Goal: Transaction & Acquisition: Purchase product/service

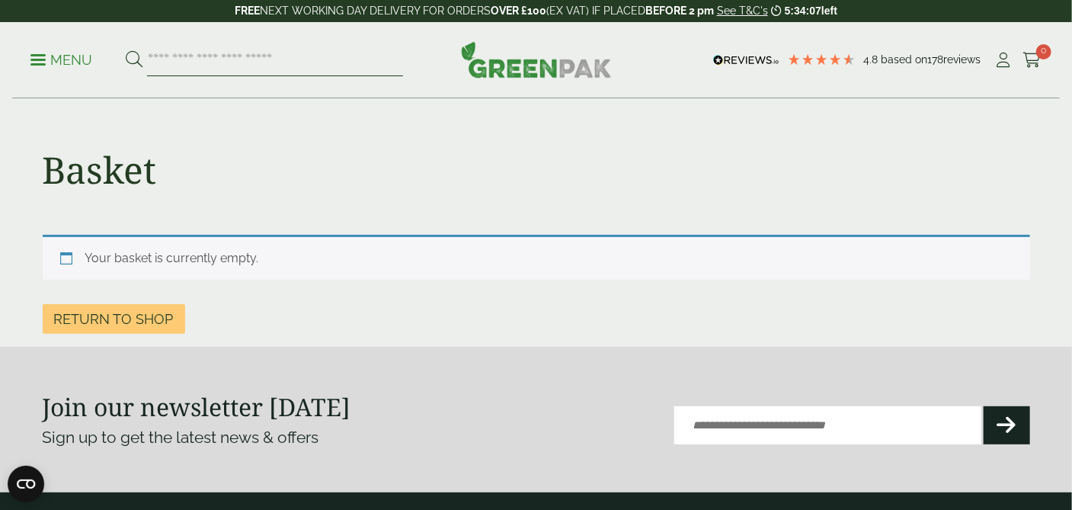
click at [251, 66] on input "search" at bounding box center [275, 60] width 256 height 32
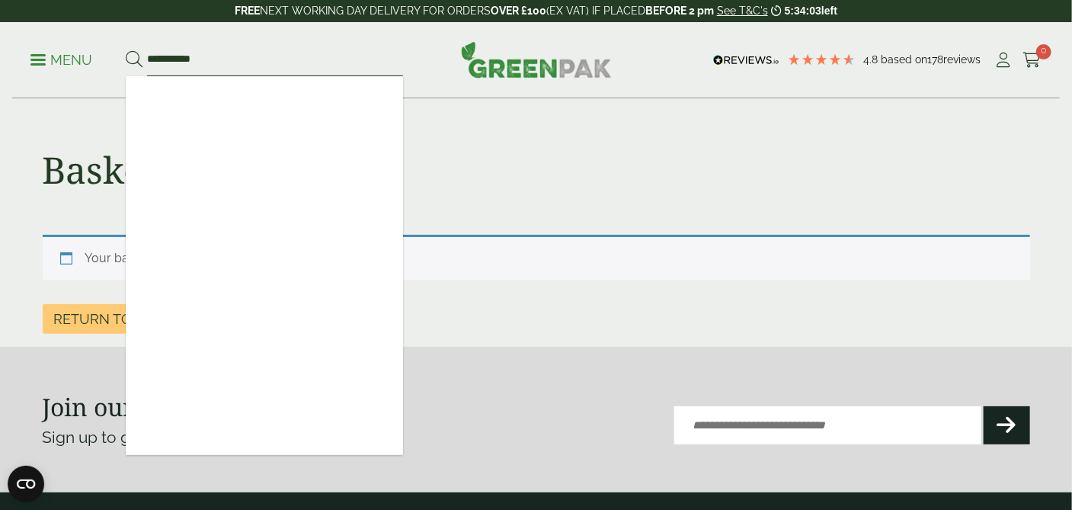
type input "**********"
click at [126, 50] on button at bounding box center [134, 60] width 17 height 20
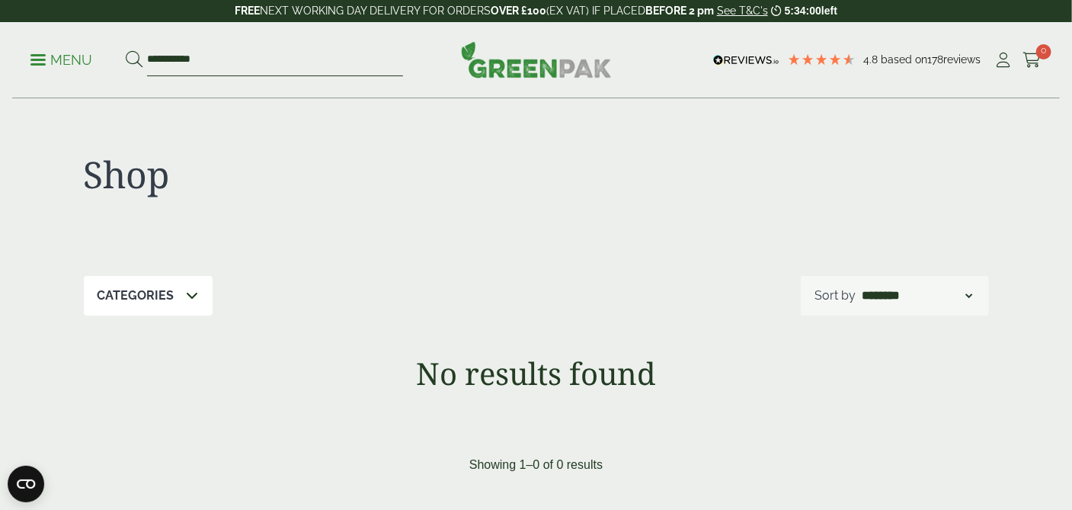
drag, startPoint x: 237, startPoint y: 61, endPoint x: 113, endPoint y: 62, distance: 124.2
click at [113, 62] on ul "**********" at bounding box center [216, 60] width 373 height 32
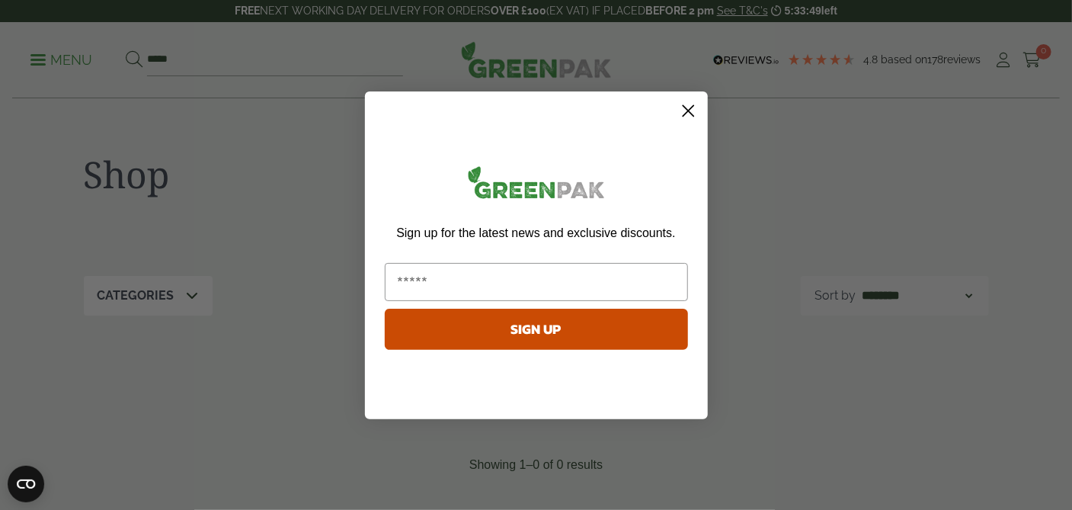
click at [686, 114] on circle "Close dialog" at bounding box center [687, 110] width 25 height 25
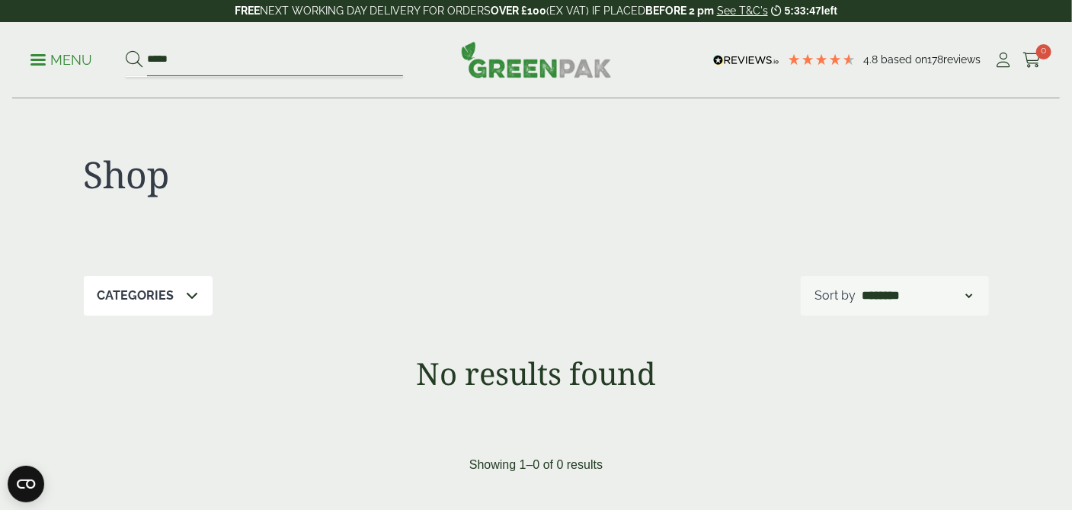
click at [187, 53] on input "*****" at bounding box center [275, 60] width 256 height 32
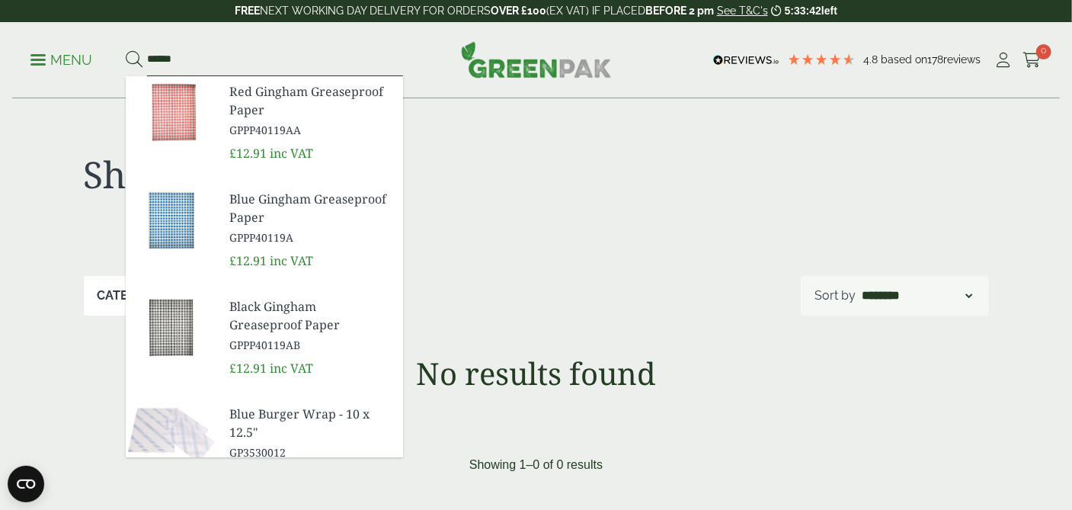
type input "******"
click at [126, 50] on button at bounding box center [134, 60] width 17 height 20
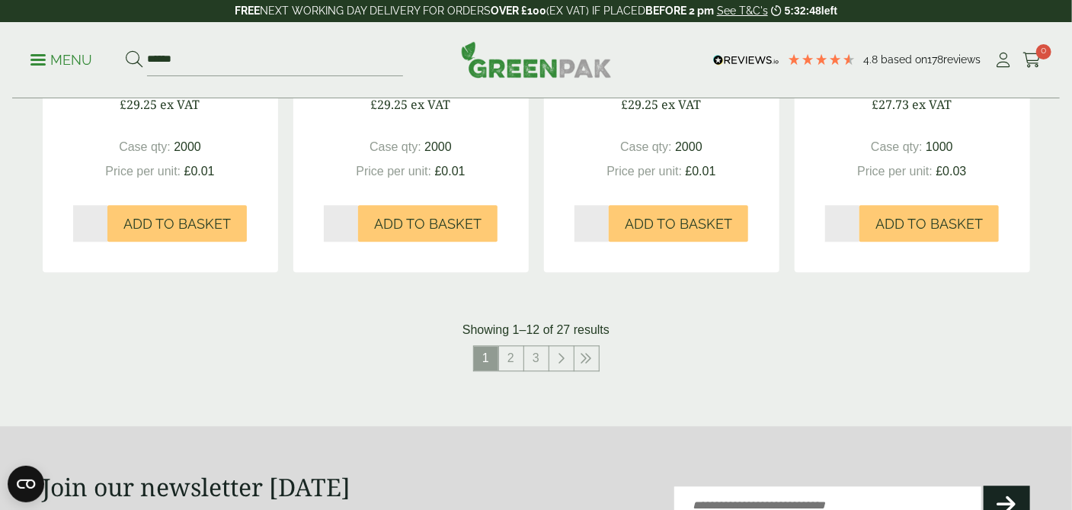
scroll to position [1587, 0]
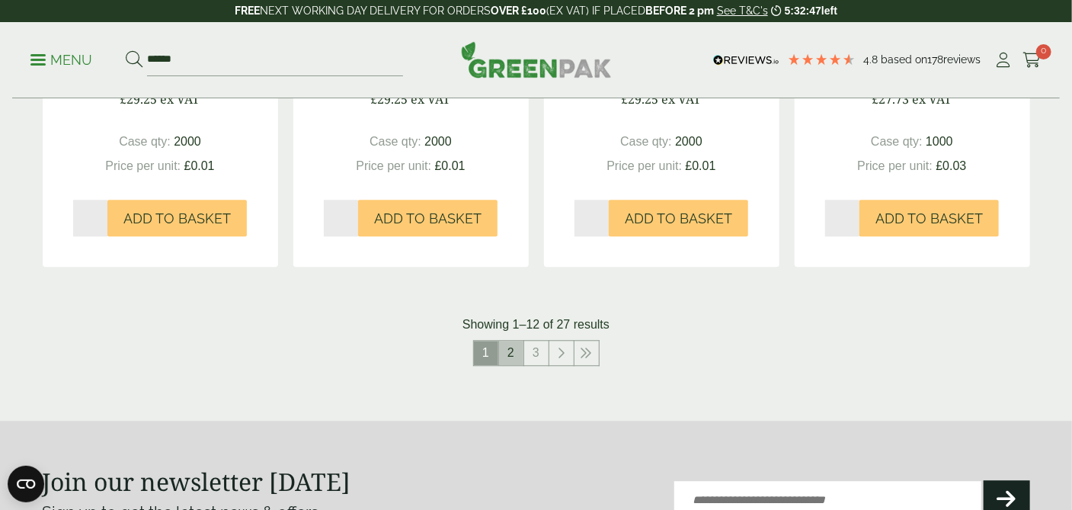
click at [514, 354] on link "2" at bounding box center [511, 353] width 24 height 24
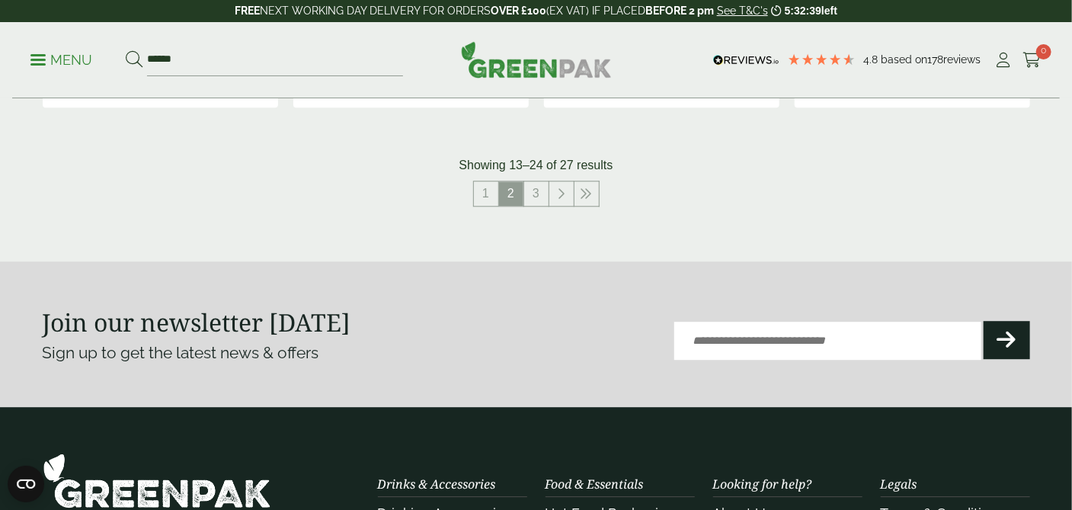
scroll to position [1754, 0]
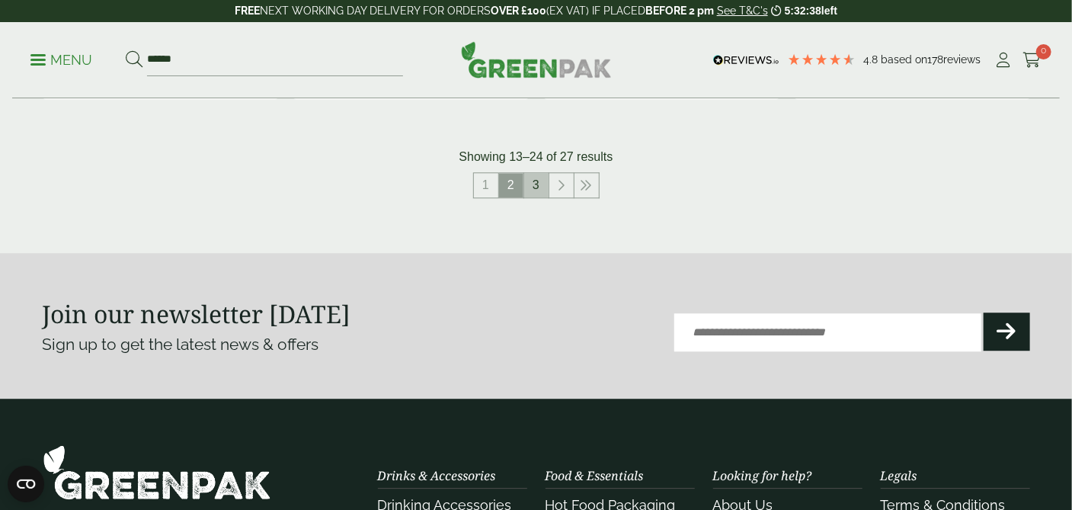
click at [539, 188] on link "3" at bounding box center [536, 185] width 24 height 24
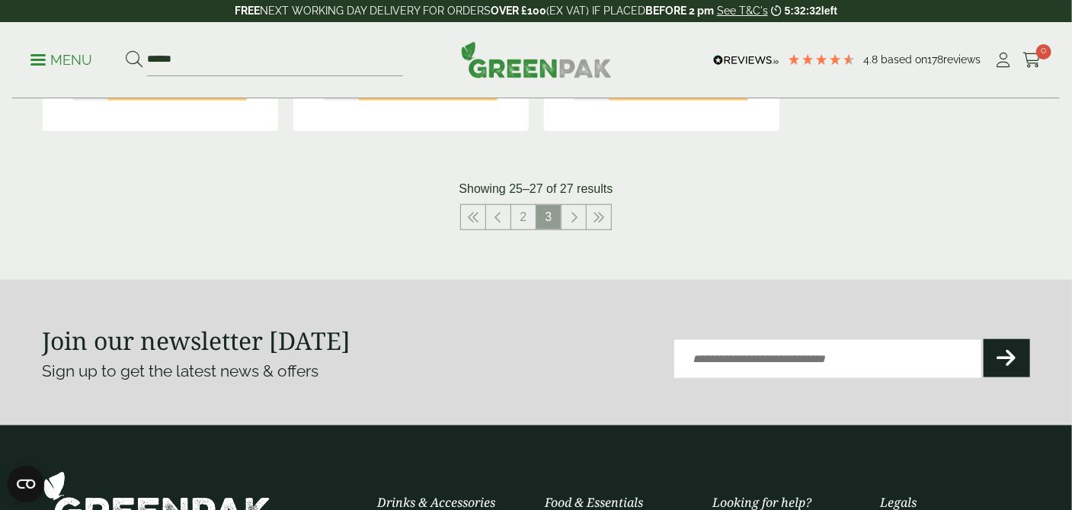
scroll to position [699, 0]
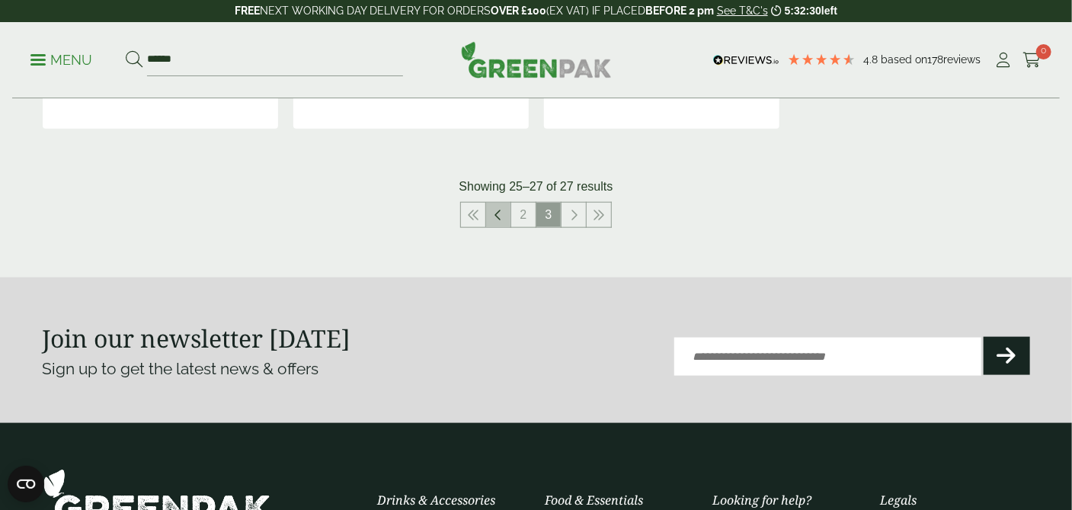
click at [497, 218] on icon at bounding box center [499, 215] width 8 height 12
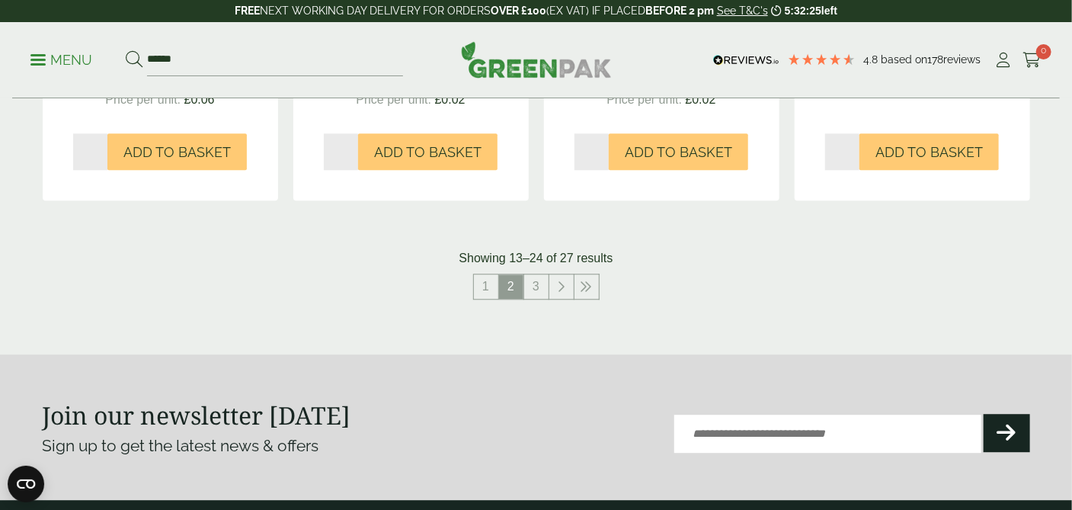
scroll to position [1702, 0]
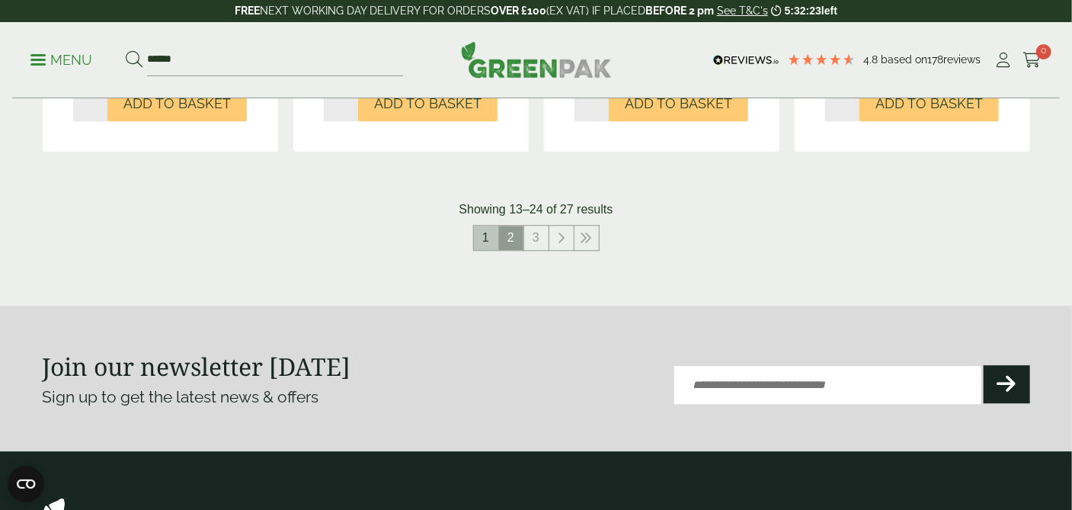
click at [481, 242] on link "1" at bounding box center [486, 238] width 24 height 24
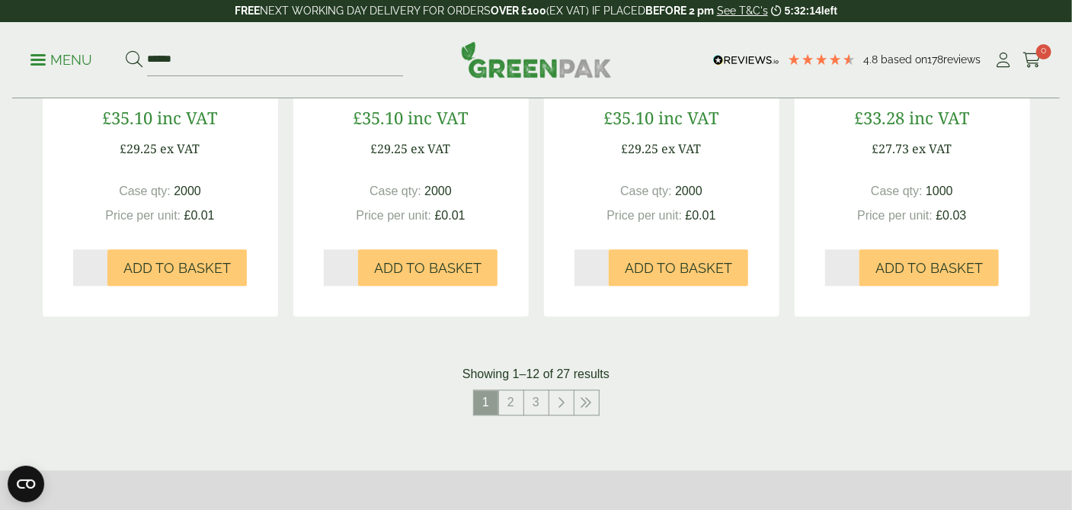
scroll to position [1465, 0]
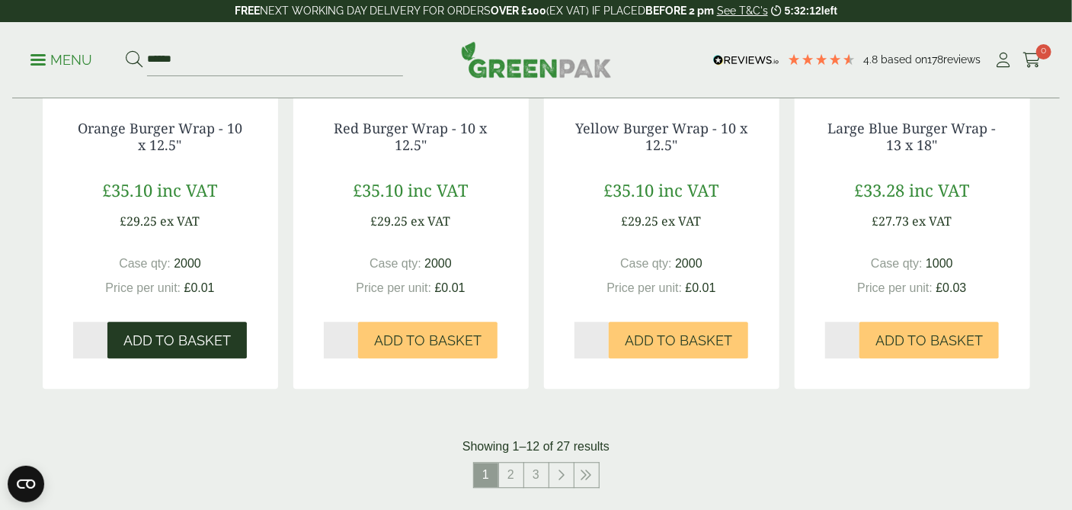
click at [159, 347] on span "Add to Basket" at bounding box center [176, 340] width 107 height 17
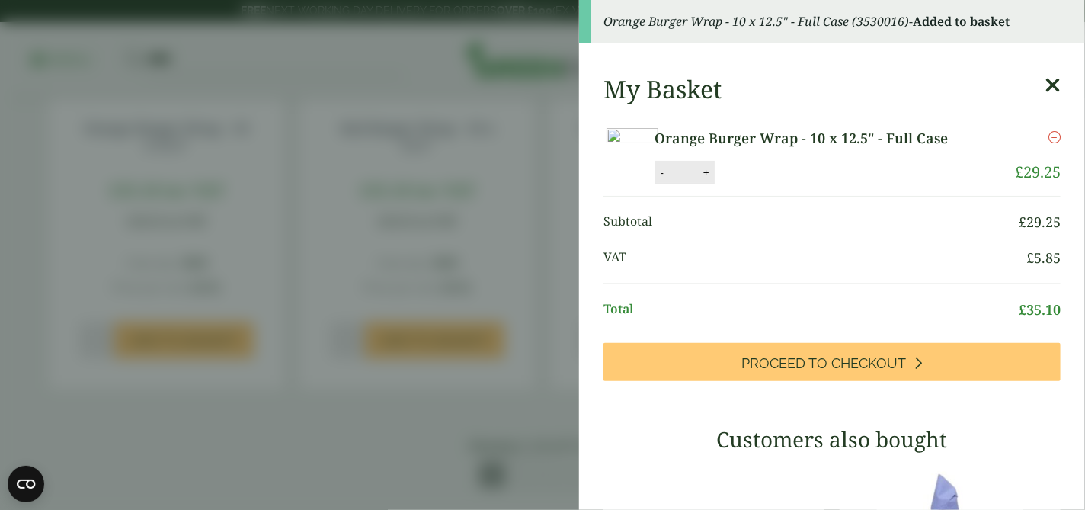
click at [1049, 136] on icon "Remove this item" at bounding box center [1055, 137] width 12 height 12
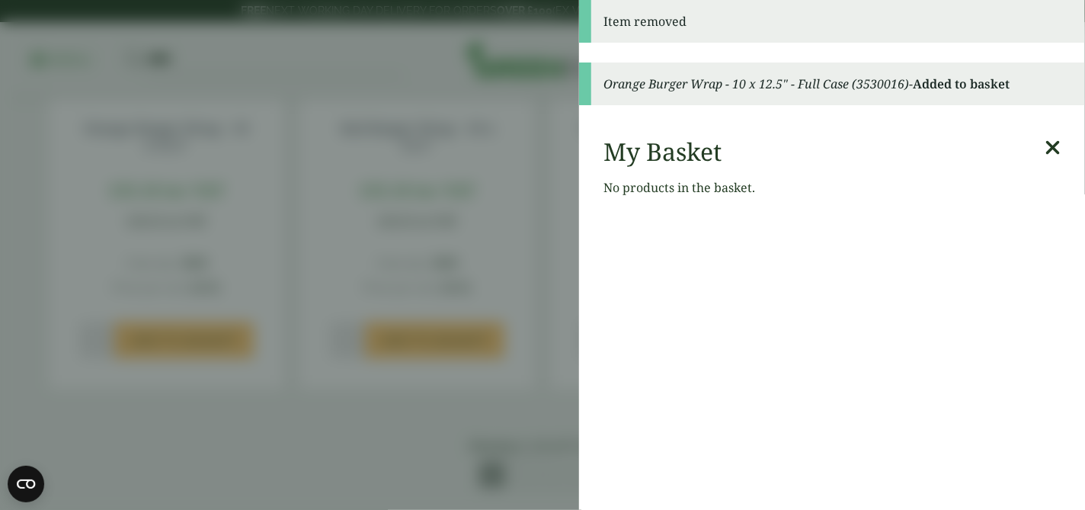
click at [488, 236] on aside "Item removed Orange Burger Wrap - 10 x 12.5" - Full Case (3530016) - Added to b…" at bounding box center [542, 255] width 1085 height 510
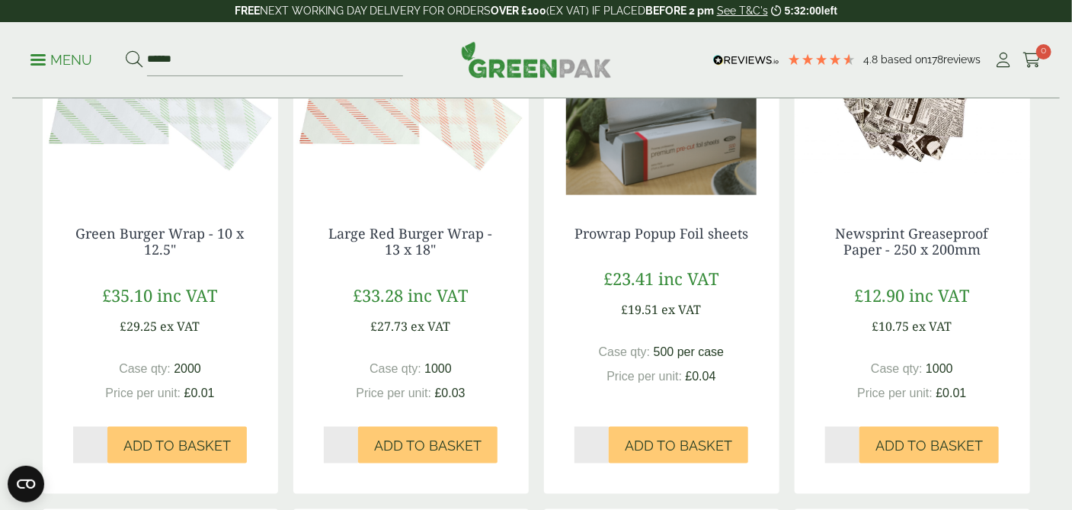
scroll to position [821, 0]
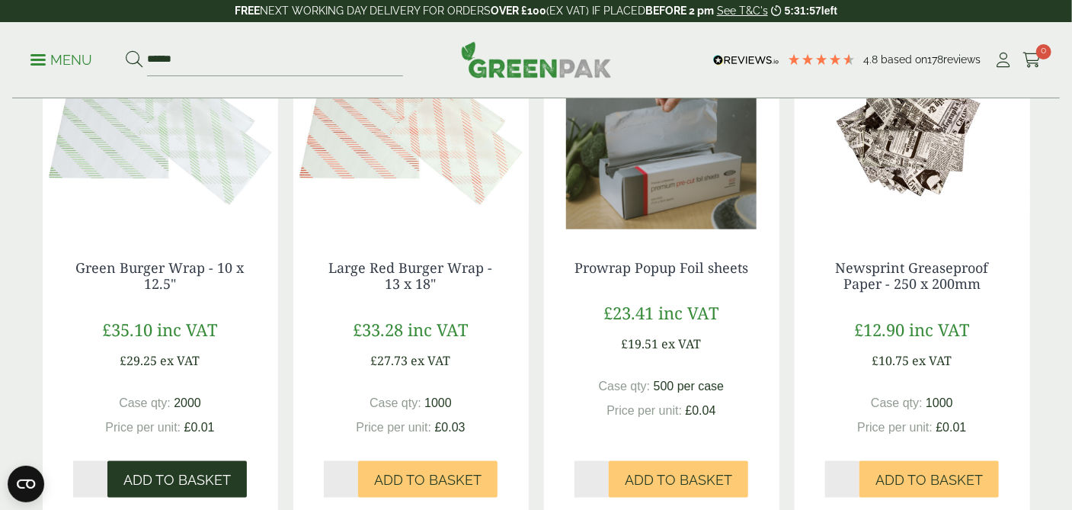
click at [168, 482] on span "Add to Basket" at bounding box center [176, 480] width 107 height 17
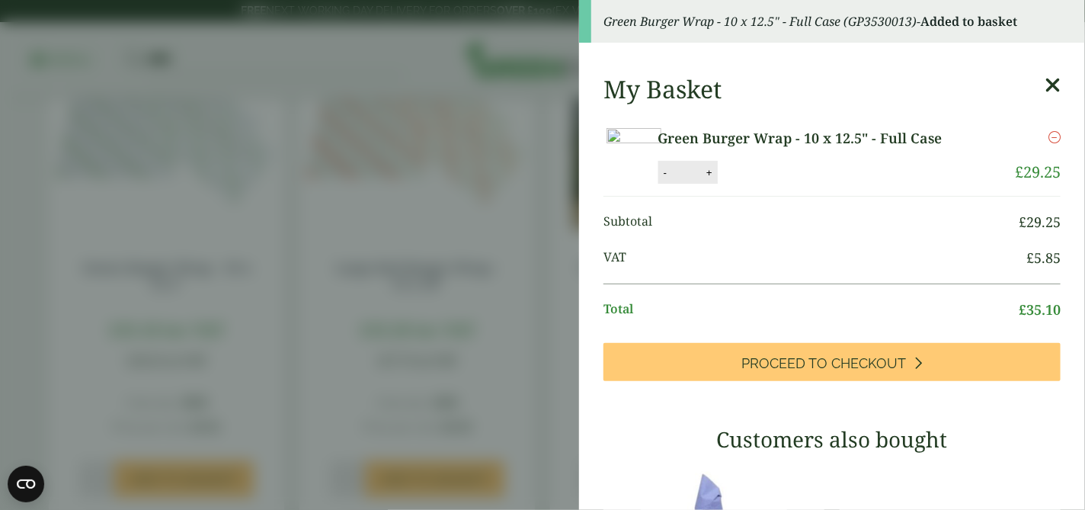
click at [1045, 84] on icon at bounding box center [1053, 85] width 16 height 21
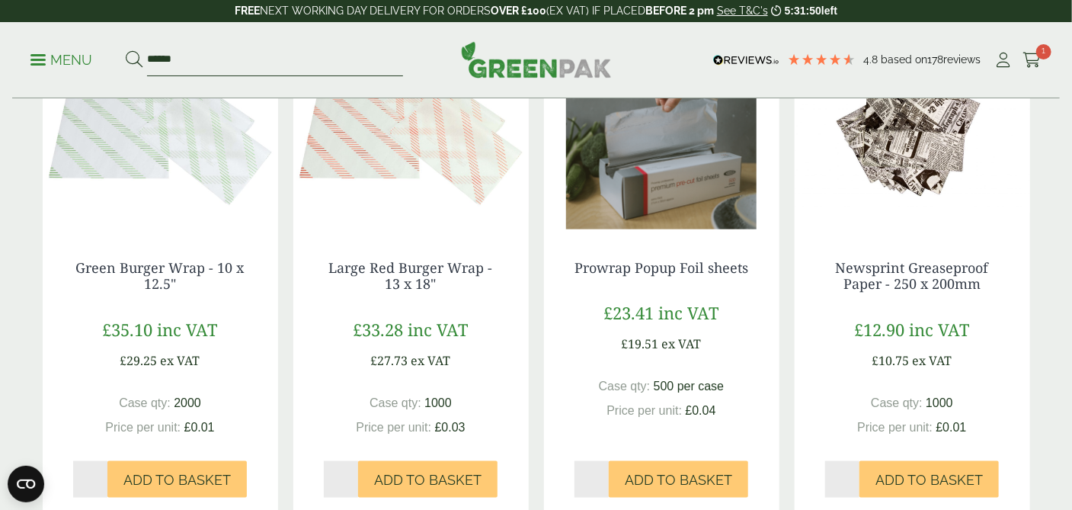
drag, startPoint x: 235, startPoint y: 60, endPoint x: 126, endPoint y: 59, distance: 109.7
click at [126, 59] on form "******" at bounding box center [264, 60] width 277 height 32
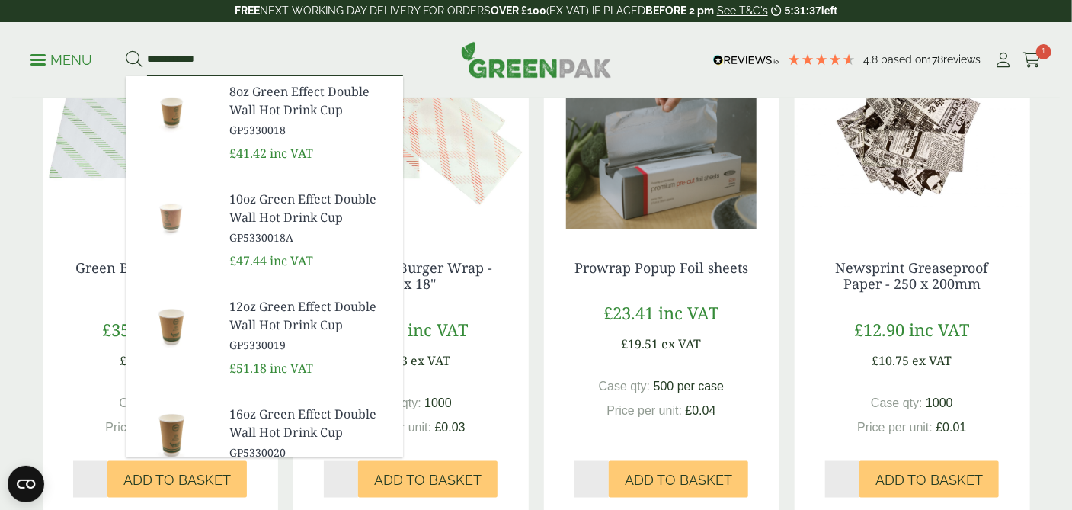
type input "**********"
click at [126, 50] on button at bounding box center [134, 60] width 17 height 20
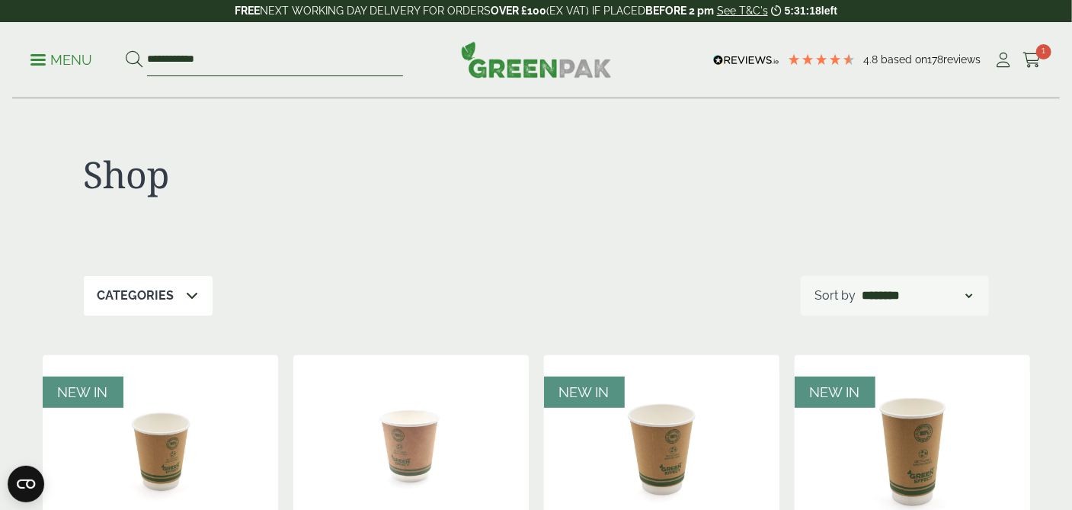
drag, startPoint x: 213, startPoint y: 63, endPoint x: 143, endPoint y: 69, distance: 71.1
click at [143, 69] on form "**********" at bounding box center [264, 60] width 277 height 32
type input "*******"
click at [126, 50] on button at bounding box center [134, 60] width 17 height 20
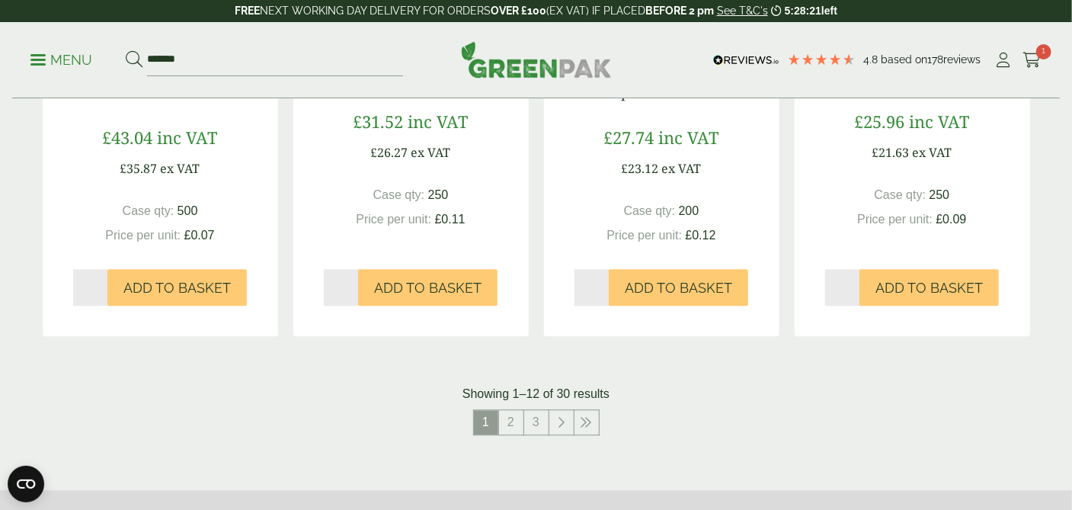
scroll to position [1524, 0]
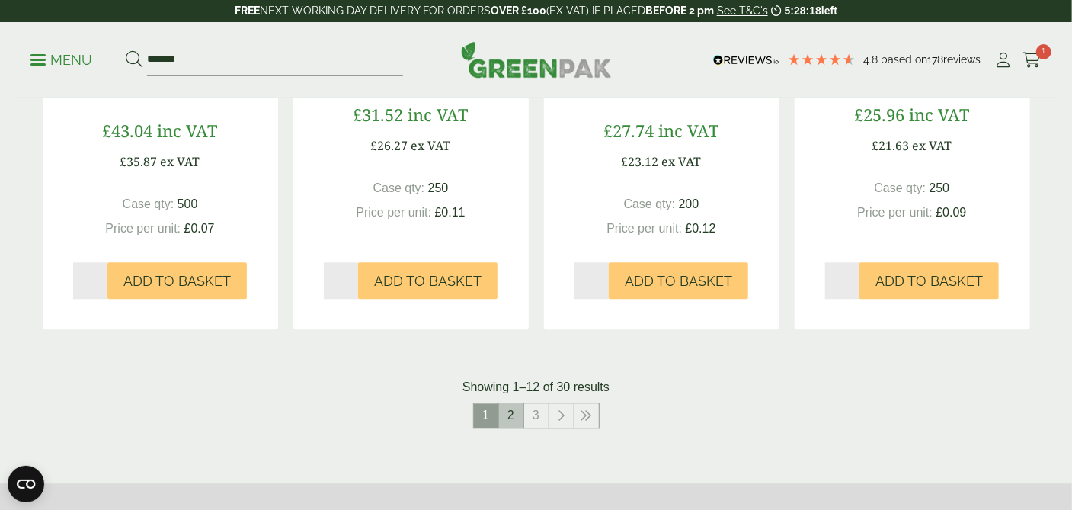
click at [509, 416] on link "2" at bounding box center [511, 415] width 24 height 24
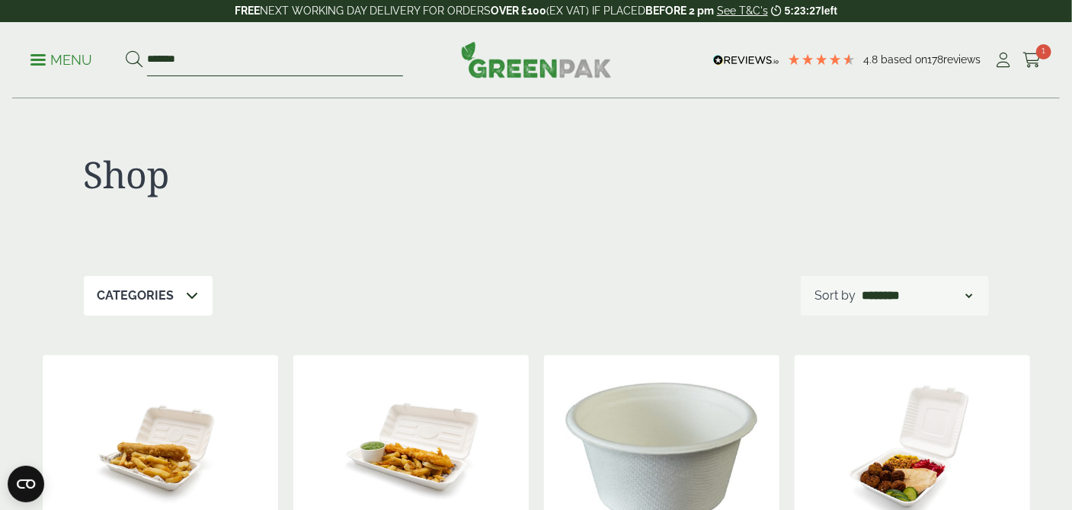
click at [209, 62] on input "*******" at bounding box center [275, 60] width 256 height 32
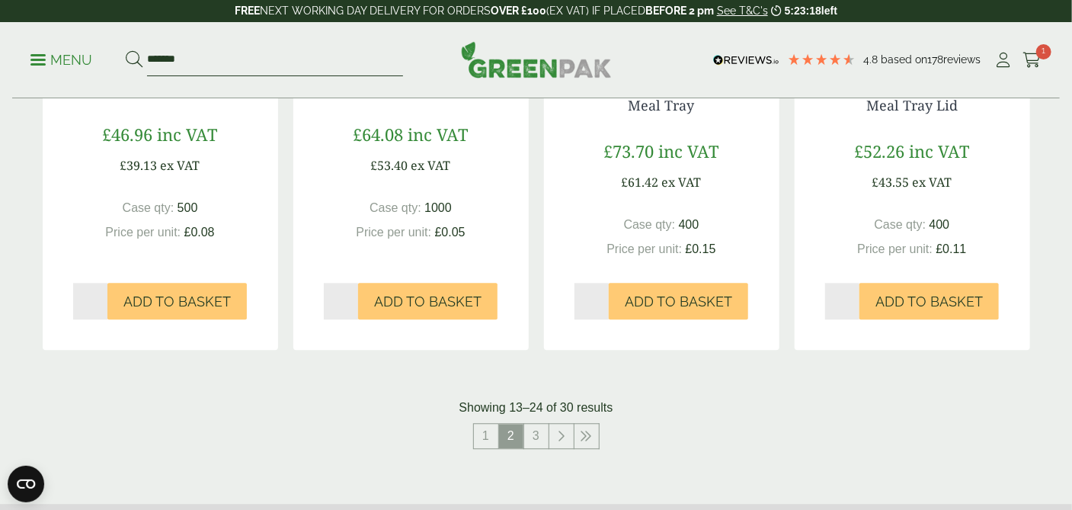
scroll to position [1484, 0]
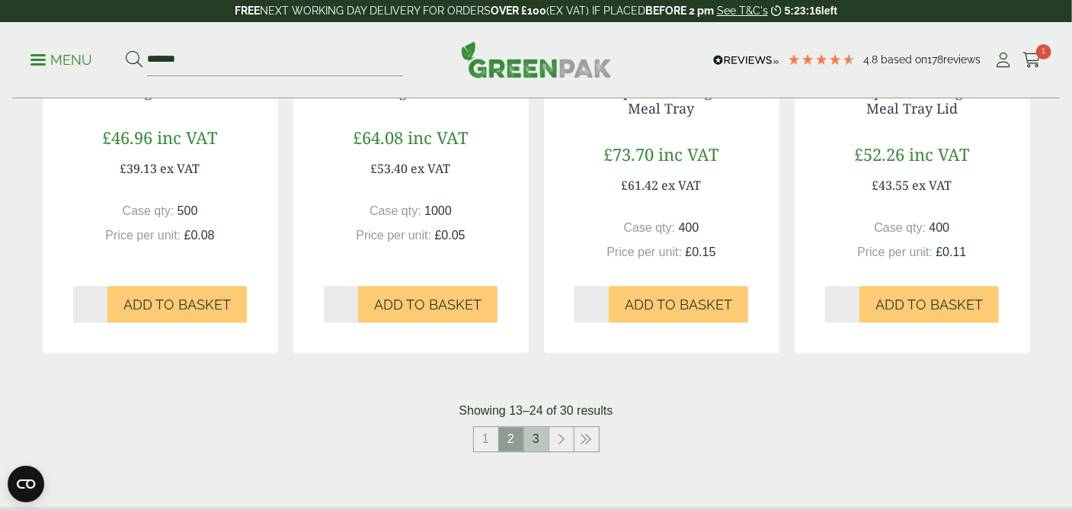
click at [540, 447] on link "3" at bounding box center [536, 439] width 24 height 24
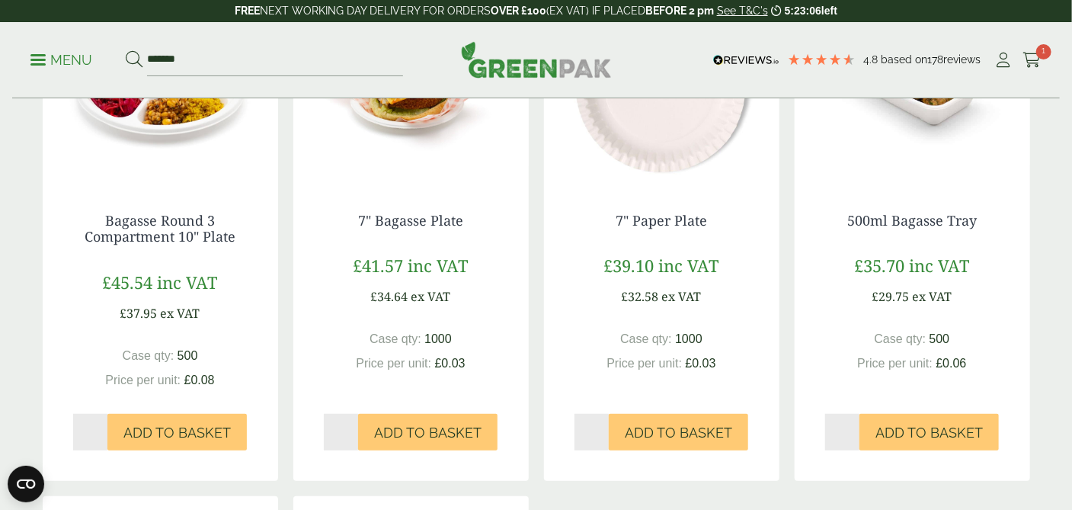
scroll to position [381, 0]
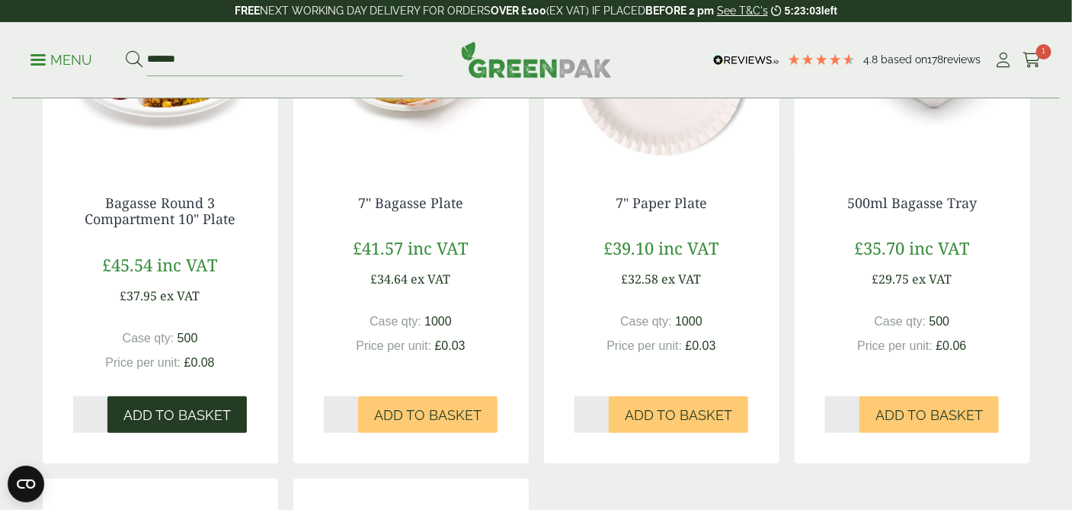
click at [185, 419] on span "Add to Basket" at bounding box center [176, 415] width 107 height 17
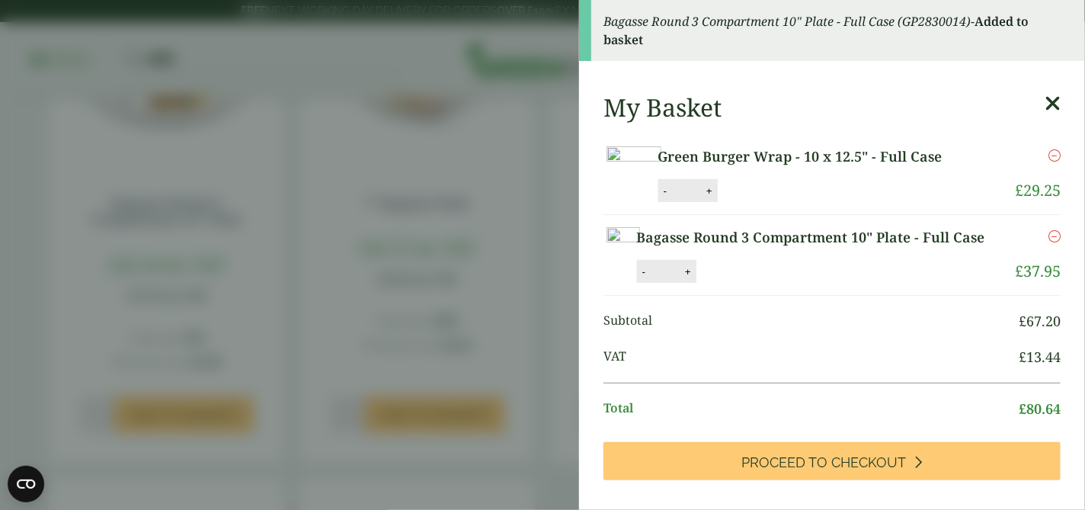
click at [287, 247] on aside "Bagasse Round 3 Compartment 10" Plate - Full Case (GP2830014) - Added to basket…" at bounding box center [542, 255] width 1085 height 510
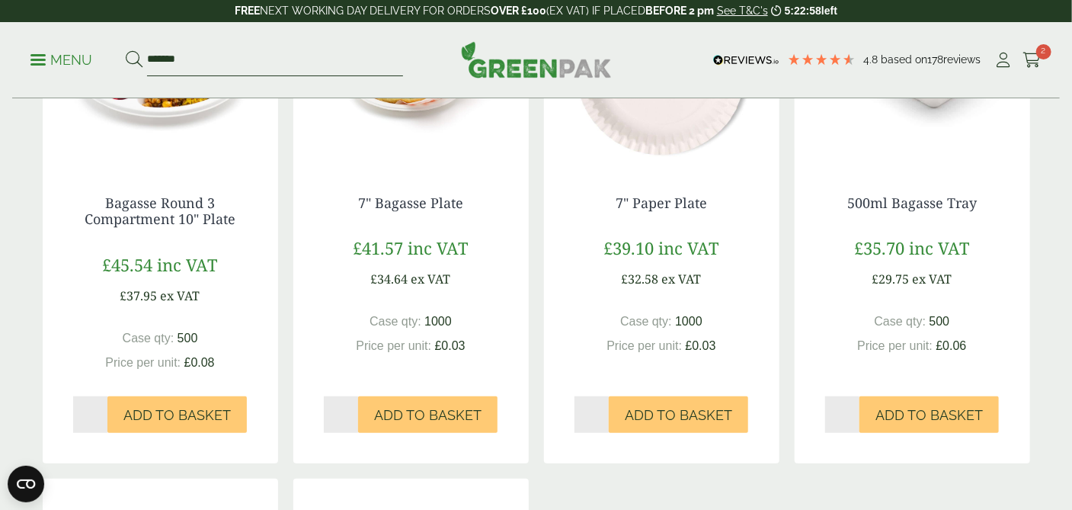
drag, startPoint x: 204, startPoint y: 64, endPoint x: 135, endPoint y: 62, distance: 69.4
click at [135, 62] on form "*******" at bounding box center [264, 60] width 277 height 32
type input "**********"
click at [126, 50] on button at bounding box center [134, 60] width 17 height 20
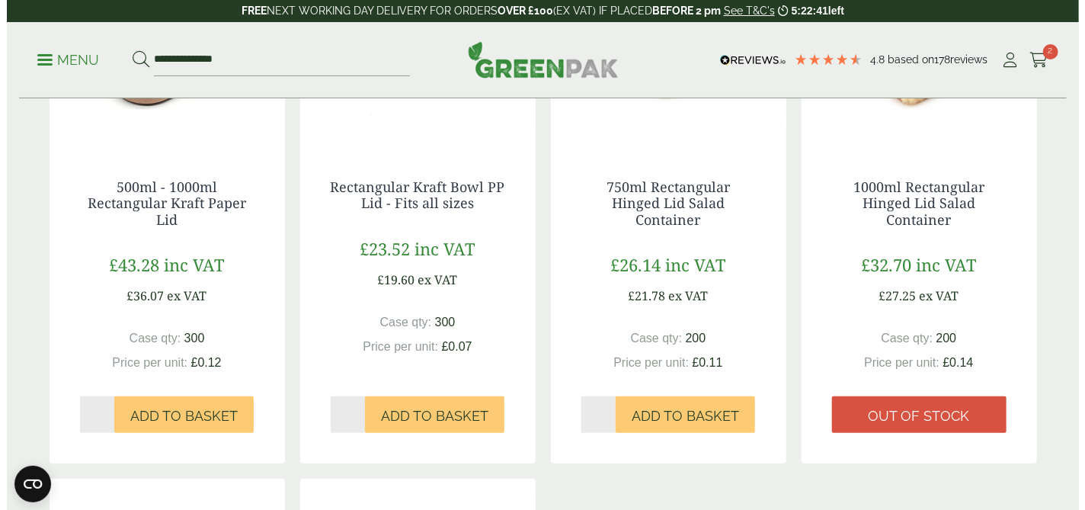
scroll to position [503, 0]
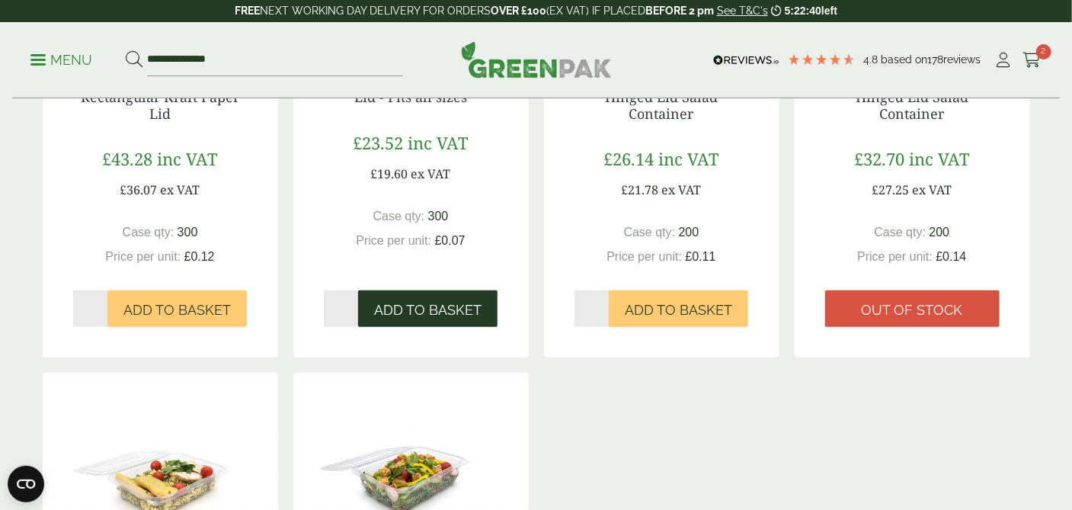
click at [456, 313] on span "Add to Basket" at bounding box center [427, 310] width 107 height 17
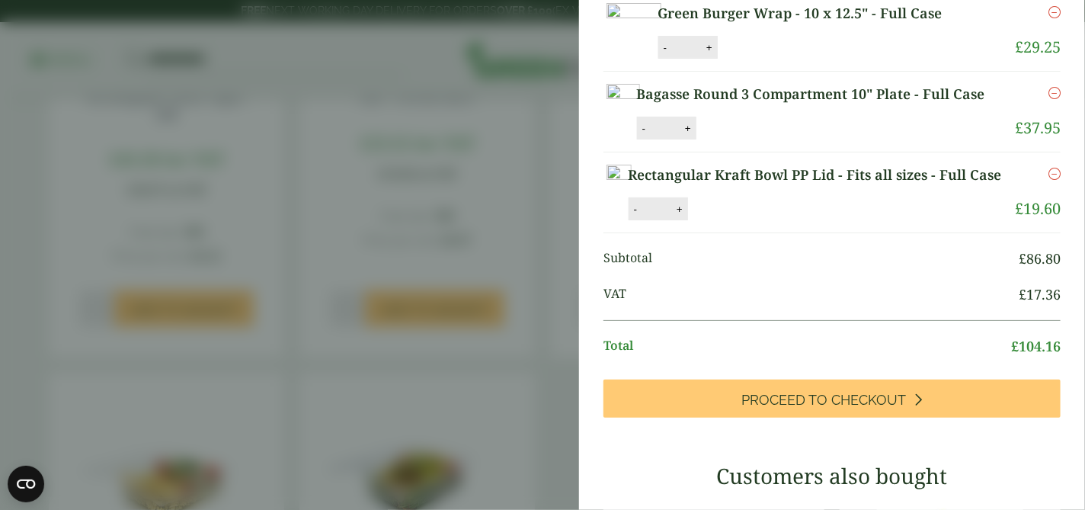
scroll to position [137, 0]
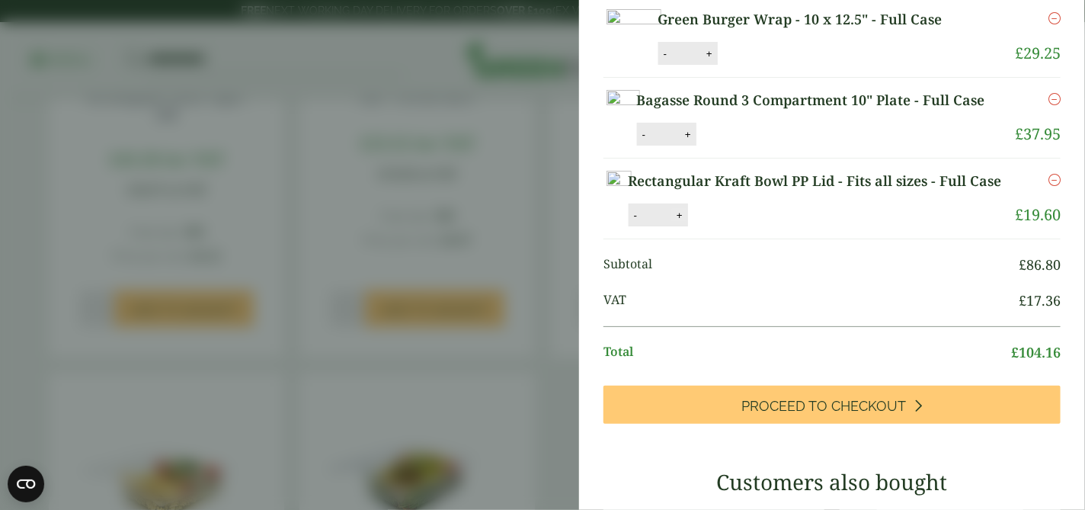
click at [687, 222] on button "+" at bounding box center [679, 215] width 15 height 13
type input "*"
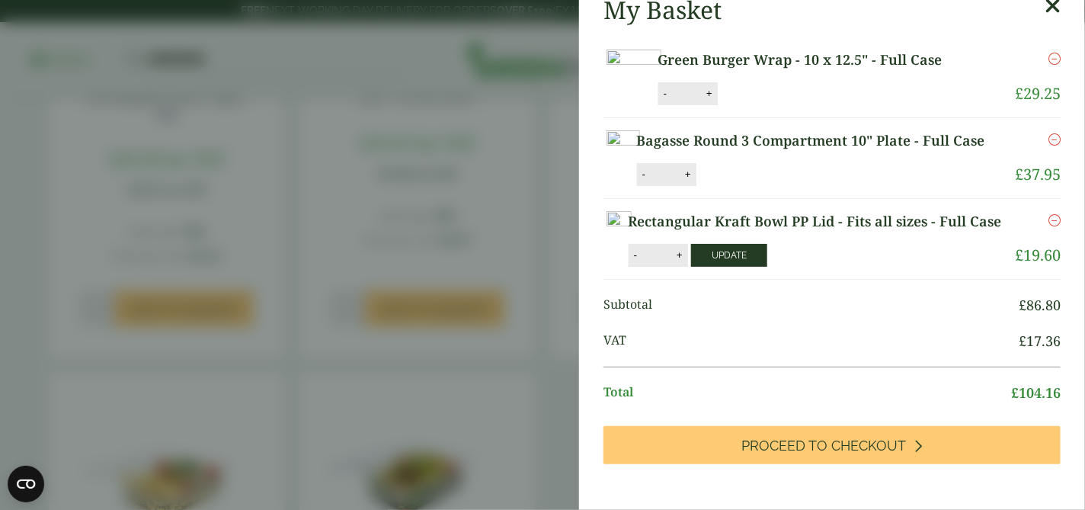
scroll to position [56, 0]
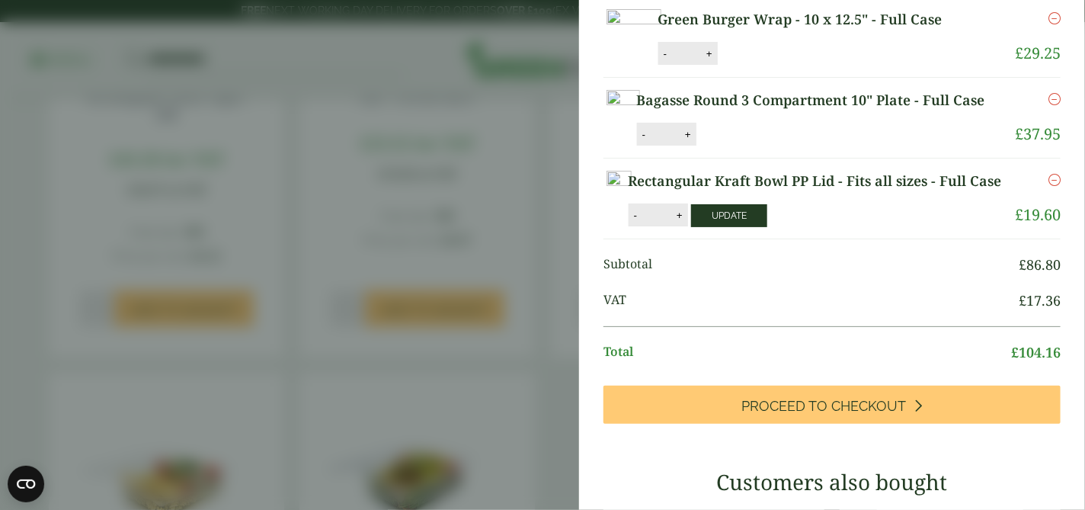
click at [767, 227] on button "Update" at bounding box center [729, 215] width 76 height 23
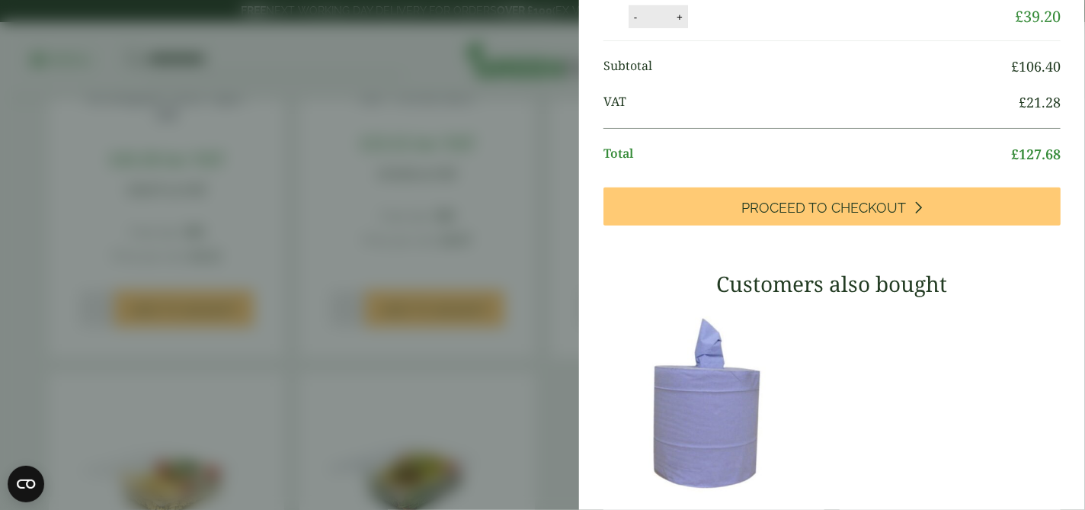
scroll to position [319, 0]
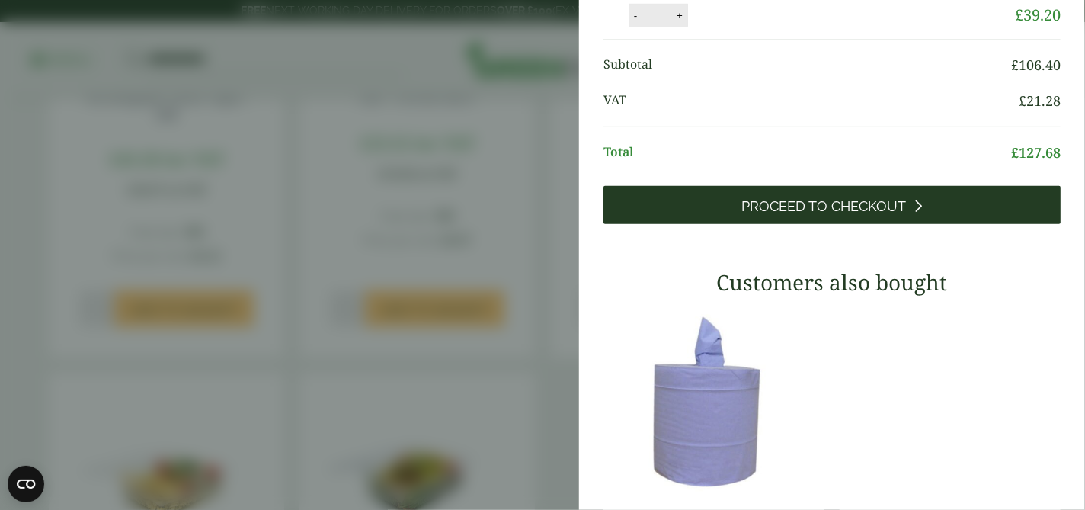
click at [809, 215] on span "Proceed to Checkout" at bounding box center [824, 206] width 165 height 17
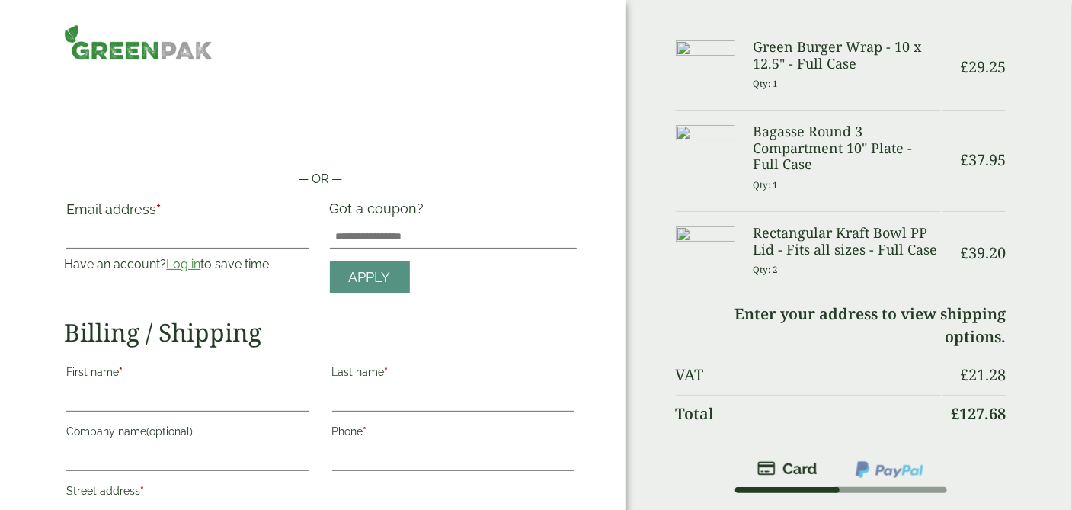
click at [139, 50] on img at bounding box center [138, 42] width 149 height 36
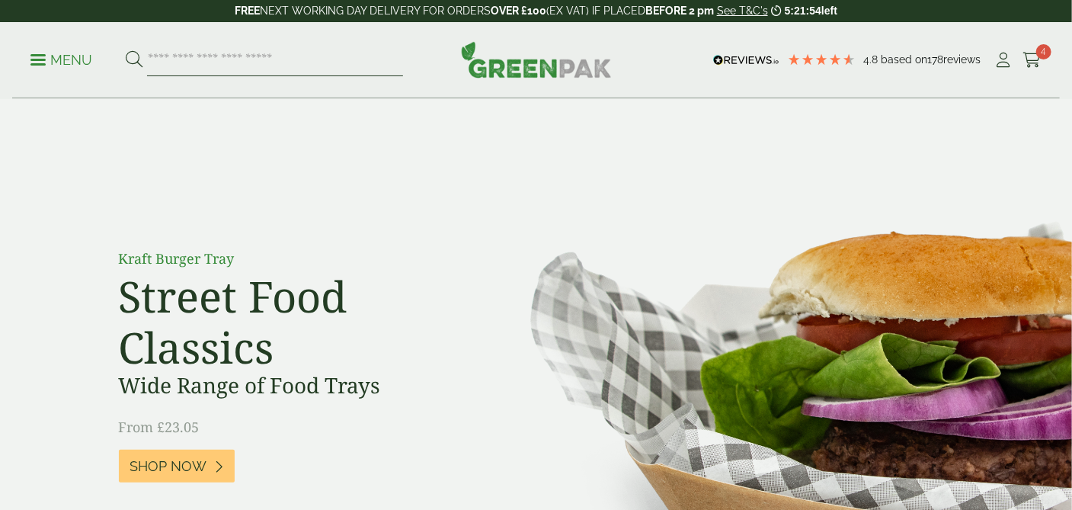
click at [207, 66] on input "search" at bounding box center [275, 60] width 256 height 32
type input "**********"
click at [126, 50] on button at bounding box center [134, 60] width 17 height 20
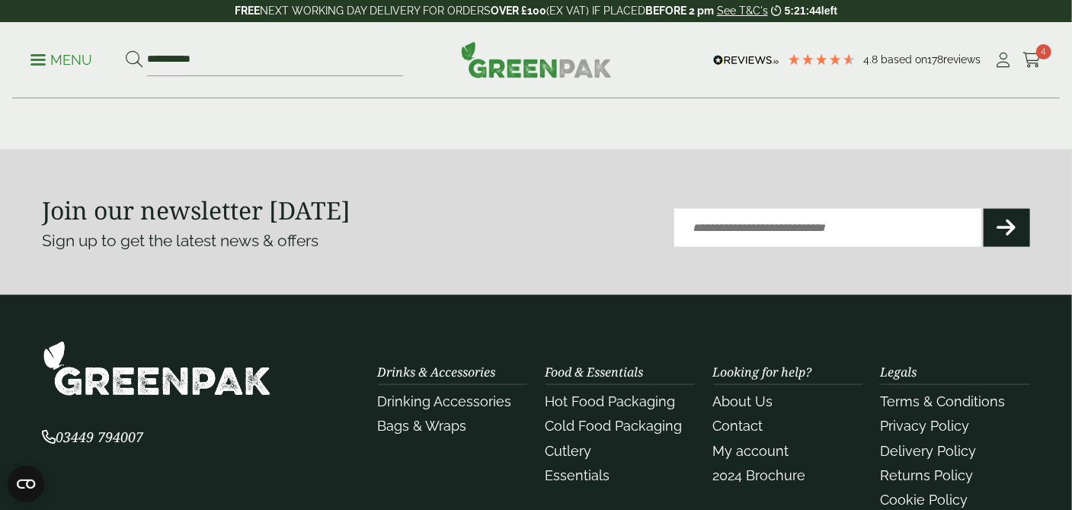
scroll to position [847, 0]
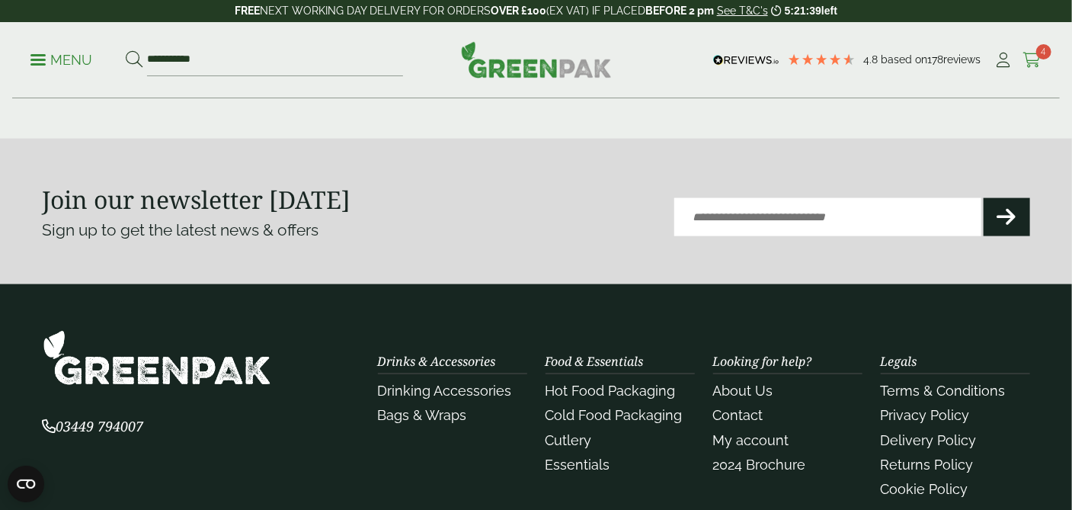
click at [1039, 57] on span "4" at bounding box center [1043, 51] width 15 height 15
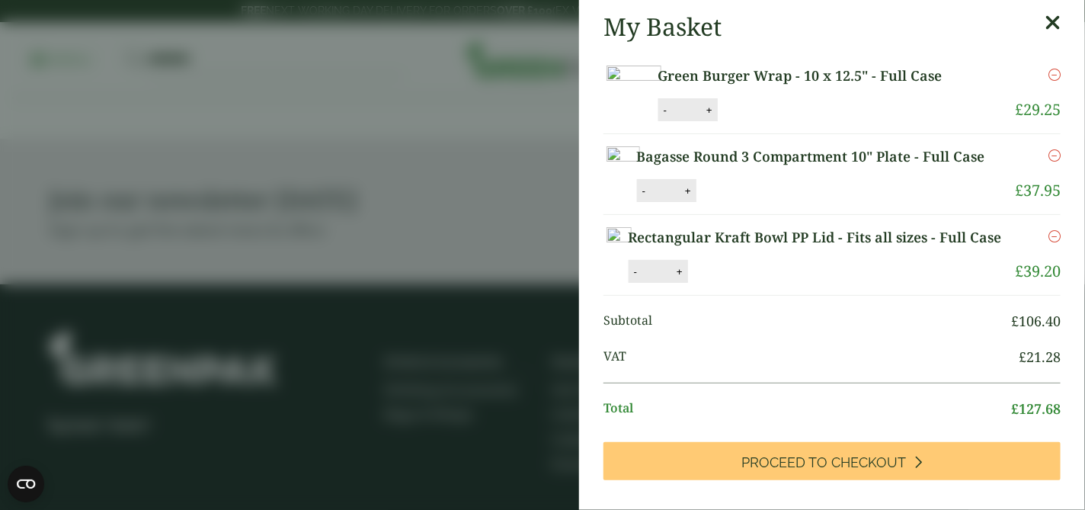
click at [450, 103] on aside "My Basket Green Burger Wrap - 10 x 12.5" - Full Case Green Burger Wrap - 10 x 1…" at bounding box center [542, 255] width 1085 height 510
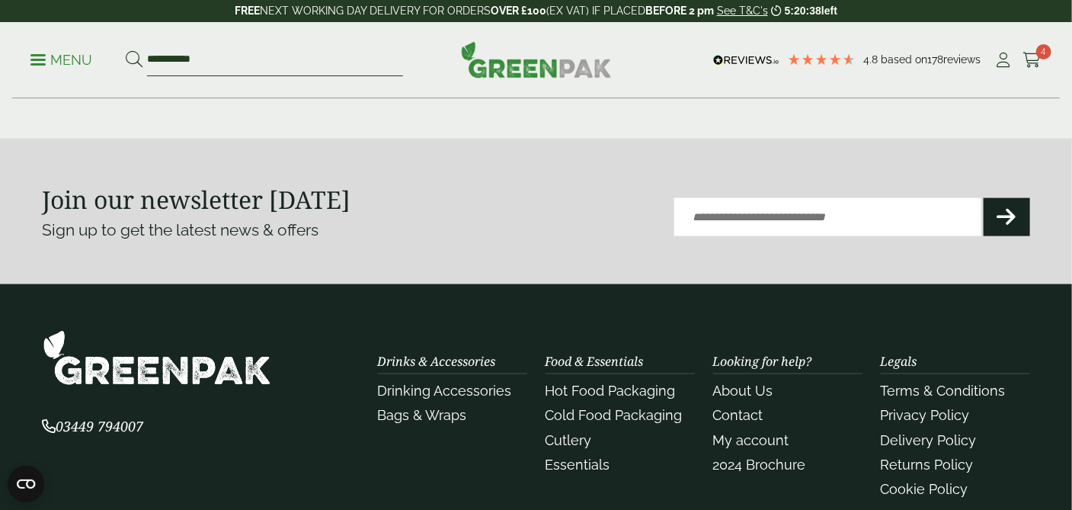
drag, startPoint x: 228, startPoint y: 53, endPoint x: 136, endPoint y: 43, distance: 92.8
click at [136, 43] on div "**********" at bounding box center [536, 60] width 1048 height 76
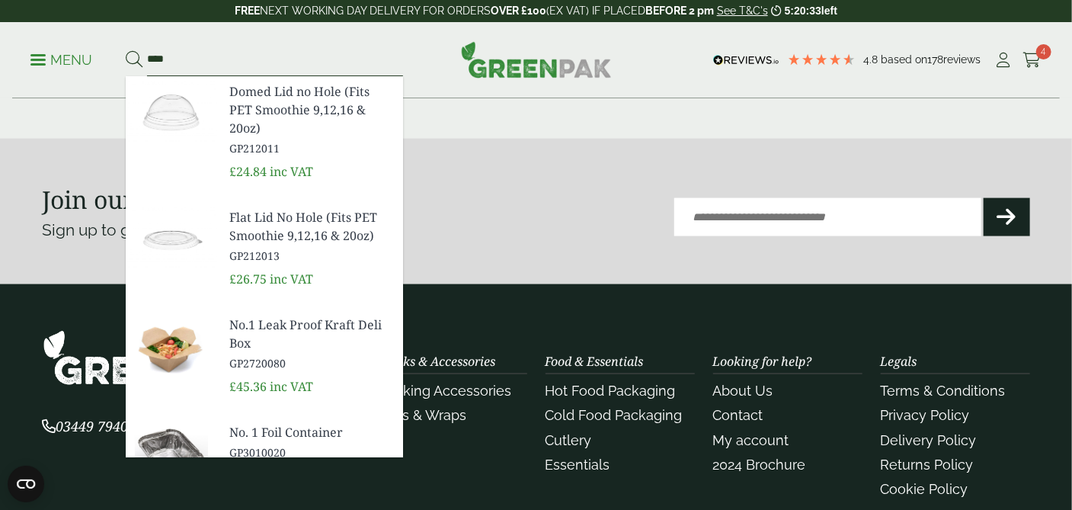
type input "****"
click at [277, 344] on span "No.1 Leak Proof Kraft Deli Box" at bounding box center [310, 333] width 162 height 37
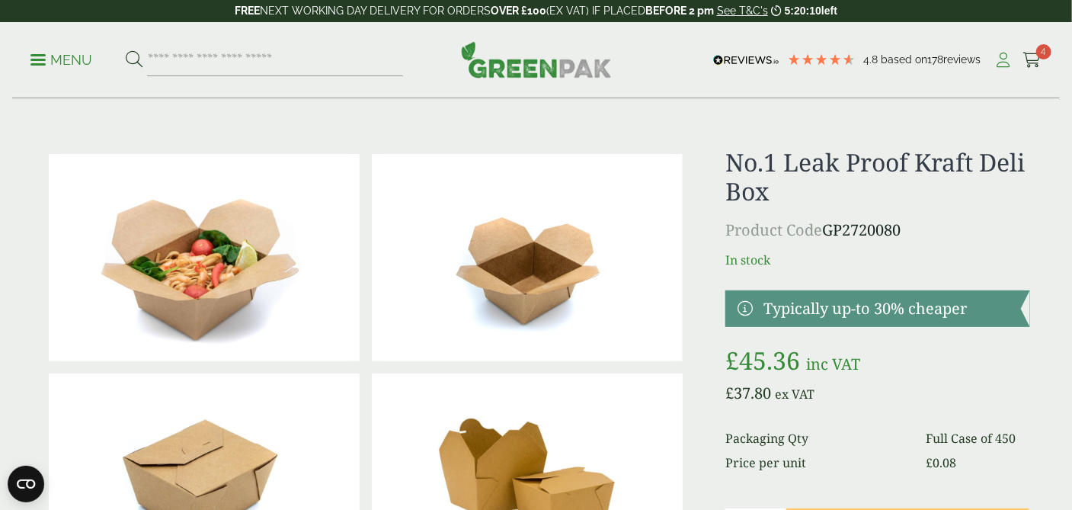
click at [1007, 57] on icon at bounding box center [1003, 60] width 19 height 15
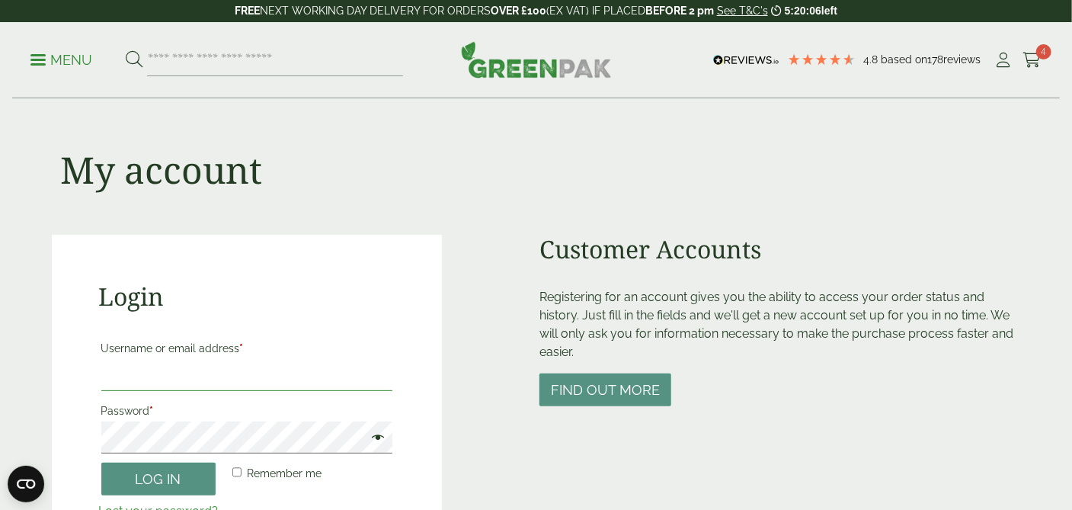
click at [231, 376] on input "Username or email address *" at bounding box center [246, 375] width 291 height 32
type input "**********"
click at [180, 477] on button "Log in" at bounding box center [158, 479] width 114 height 33
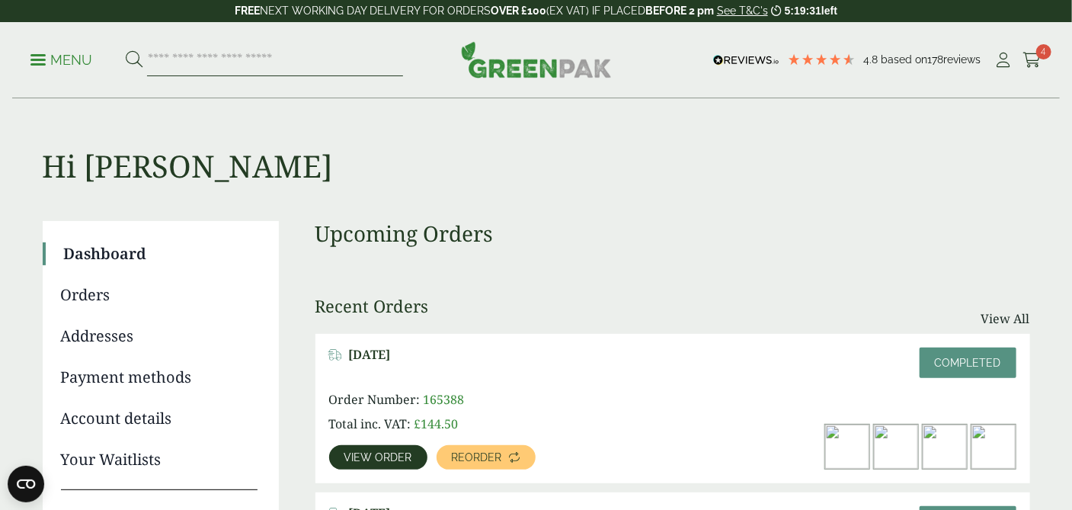
click at [251, 59] on input "search" at bounding box center [275, 60] width 256 height 32
click at [993, 447] on img at bounding box center [994, 446] width 44 height 44
click at [461, 458] on span "Reorder" at bounding box center [477, 457] width 50 height 11
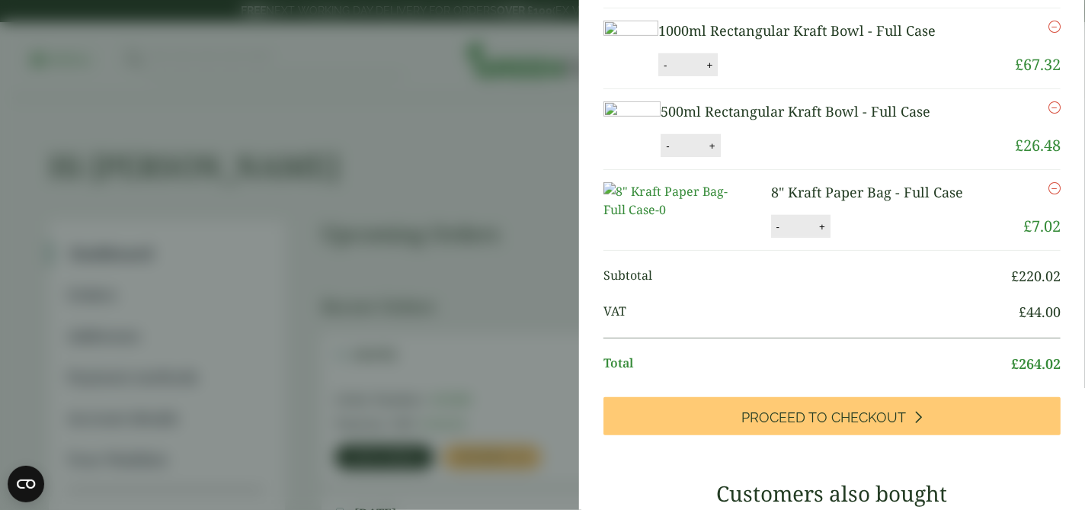
scroll to position [148, 0]
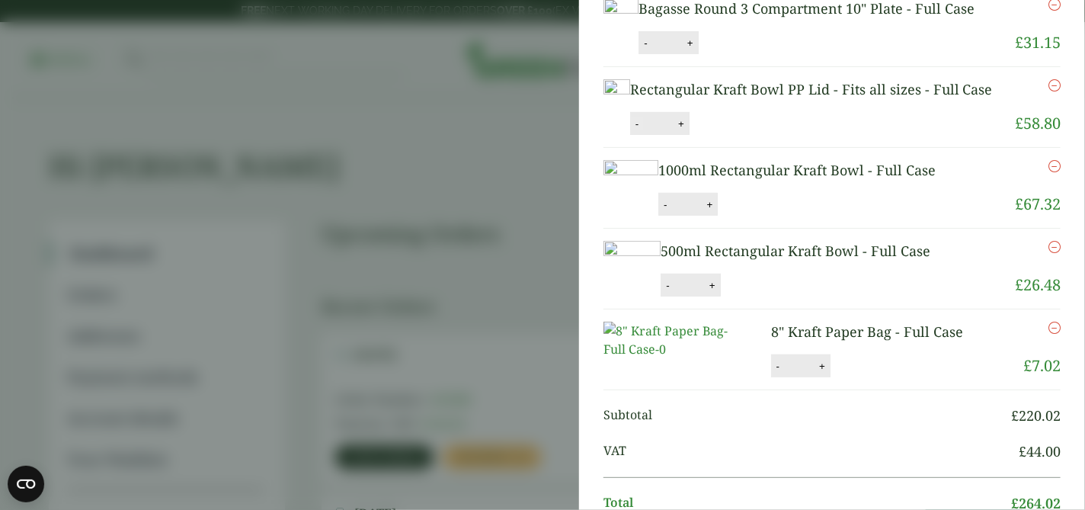
click at [643, 130] on button "-" at bounding box center [637, 123] width 12 height 13
type input "*"
click at [769, 136] on button "Update" at bounding box center [731, 124] width 76 height 23
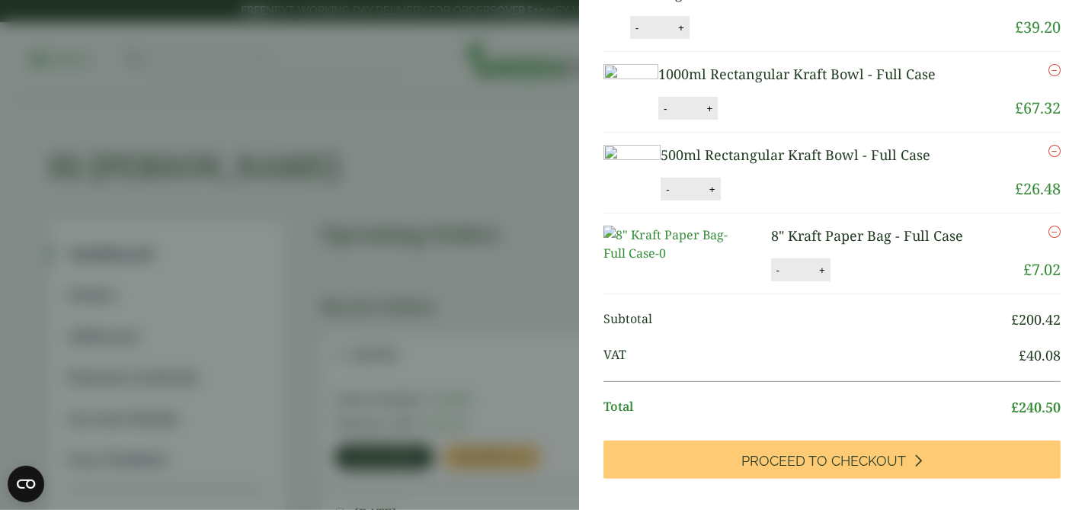
scroll to position [310, 0]
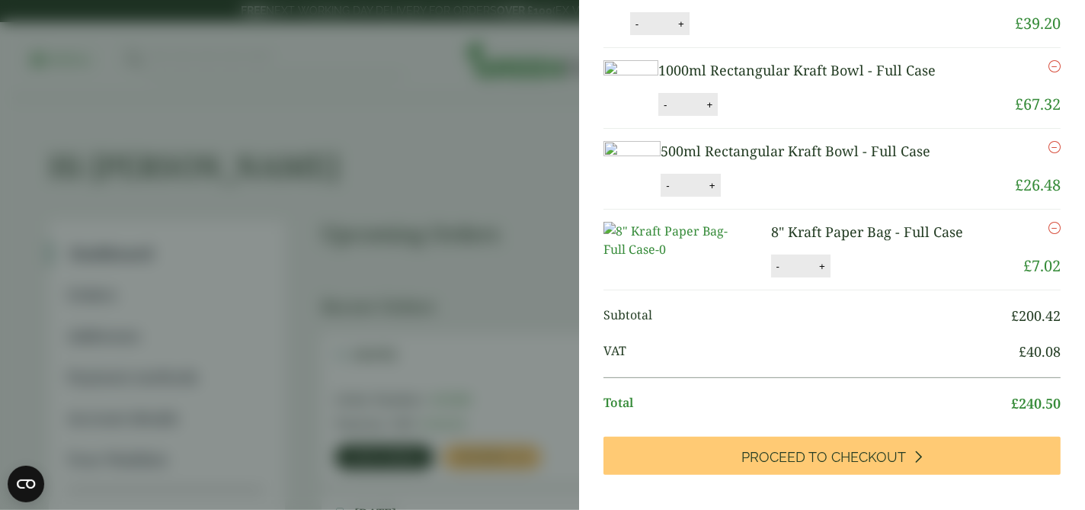
click at [1049, 72] on icon "Remove this item" at bounding box center [1055, 66] width 12 height 12
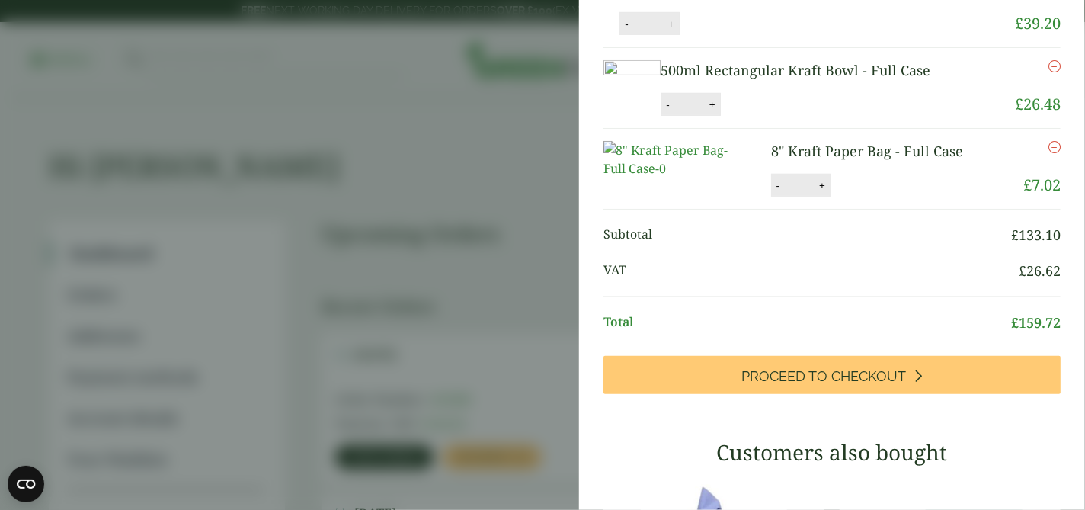
click at [1049, 72] on icon "Remove this item" at bounding box center [1055, 66] width 12 height 12
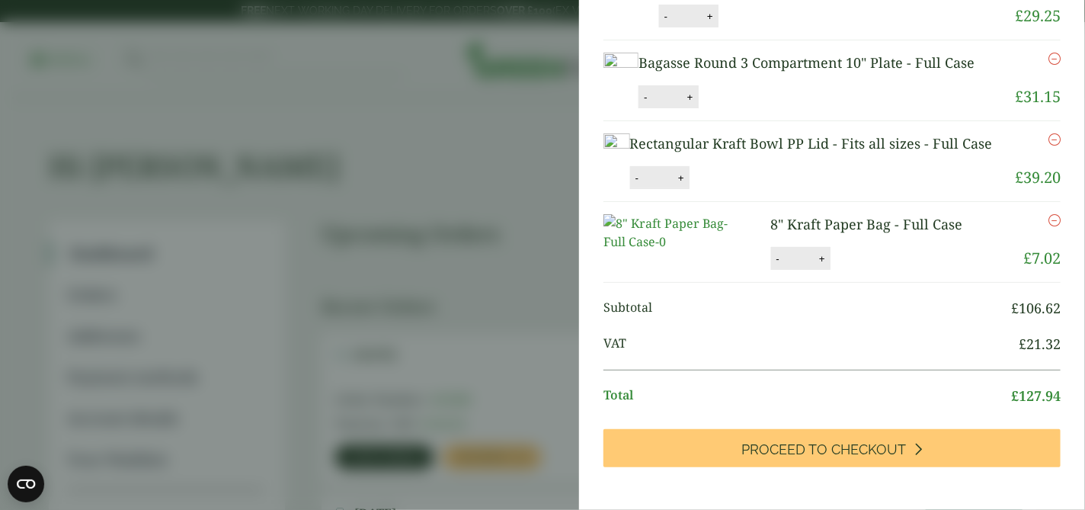
scroll to position [112, 0]
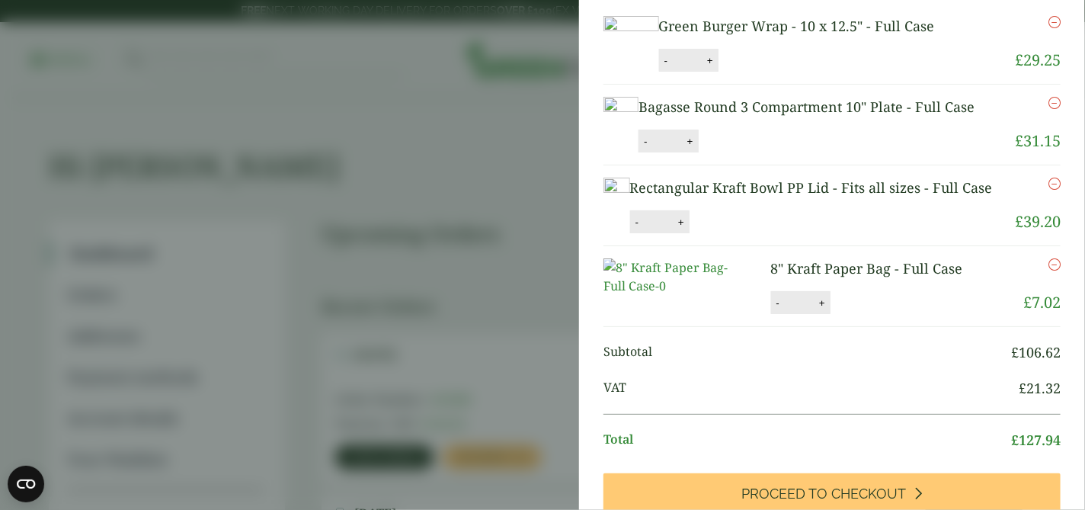
click at [1049, 109] on icon "Remove this item" at bounding box center [1055, 103] width 12 height 12
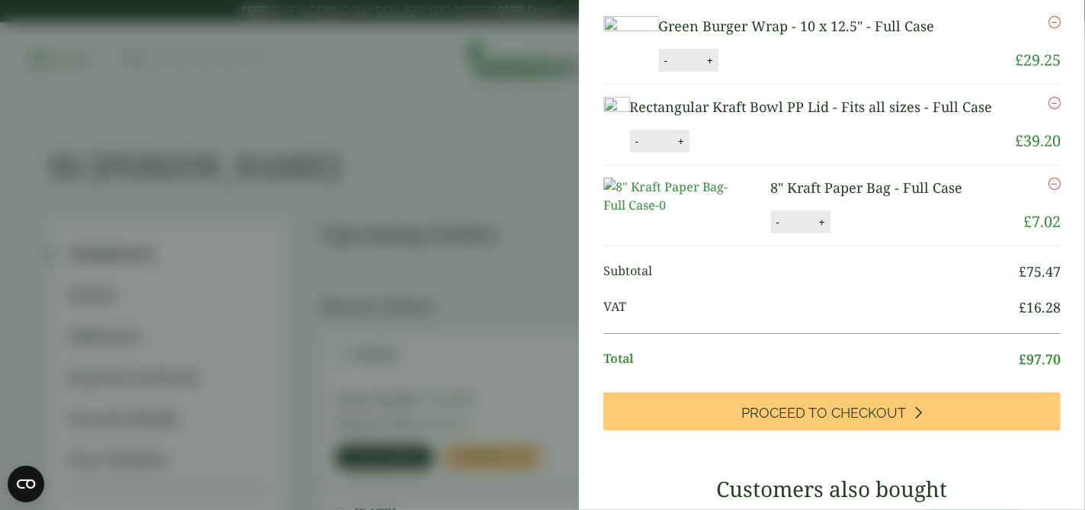
click at [549, 232] on aside "Item removed My Basket Green Burger Wrap - 10 x 12.5" - Full Case Green Burger …" at bounding box center [542, 255] width 1085 height 510
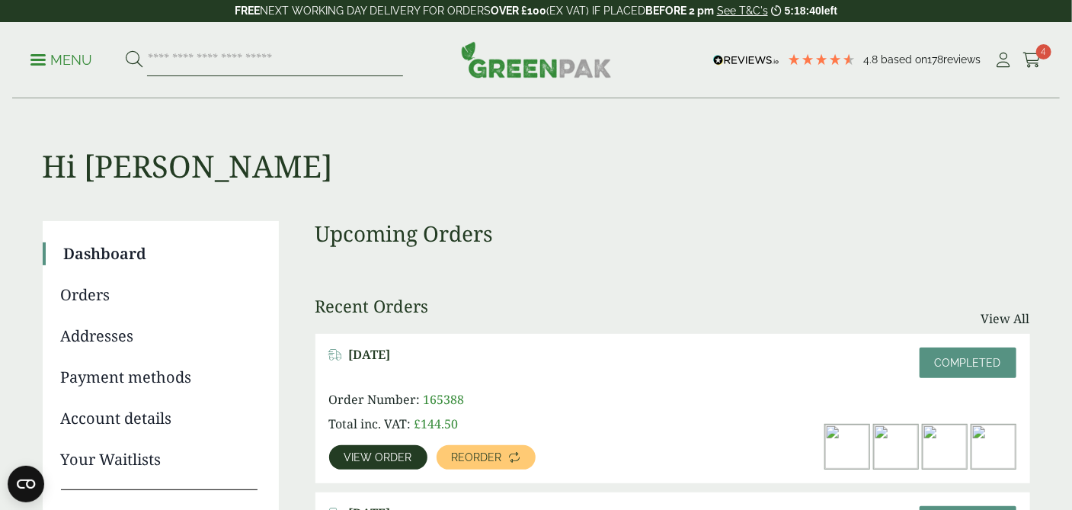
click at [167, 62] on input "search" at bounding box center [275, 60] width 256 height 32
type input "*"
type input "**********"
click at [126, 50] on button at bounding box center [134, 60] width 17 height 20
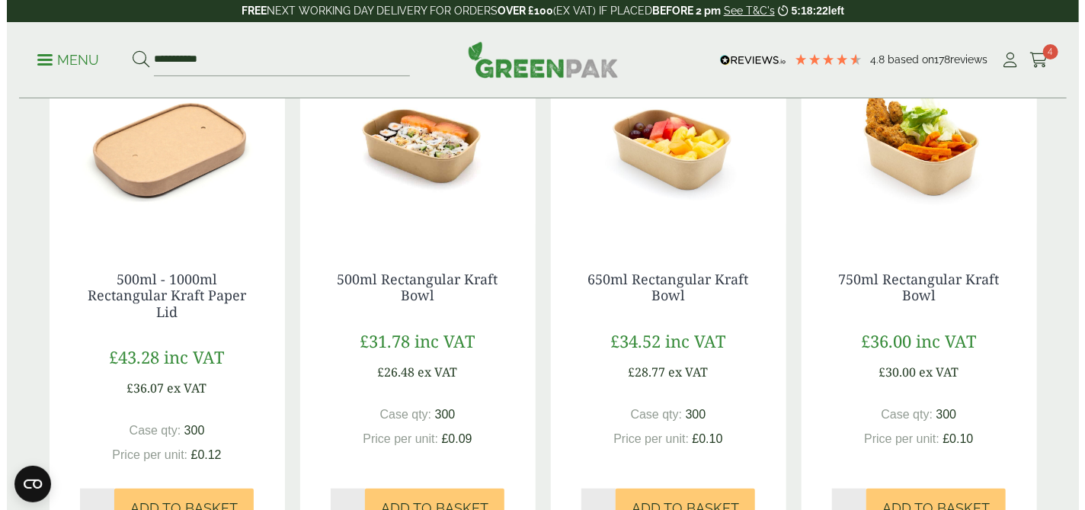
scroll to position [338, 0]
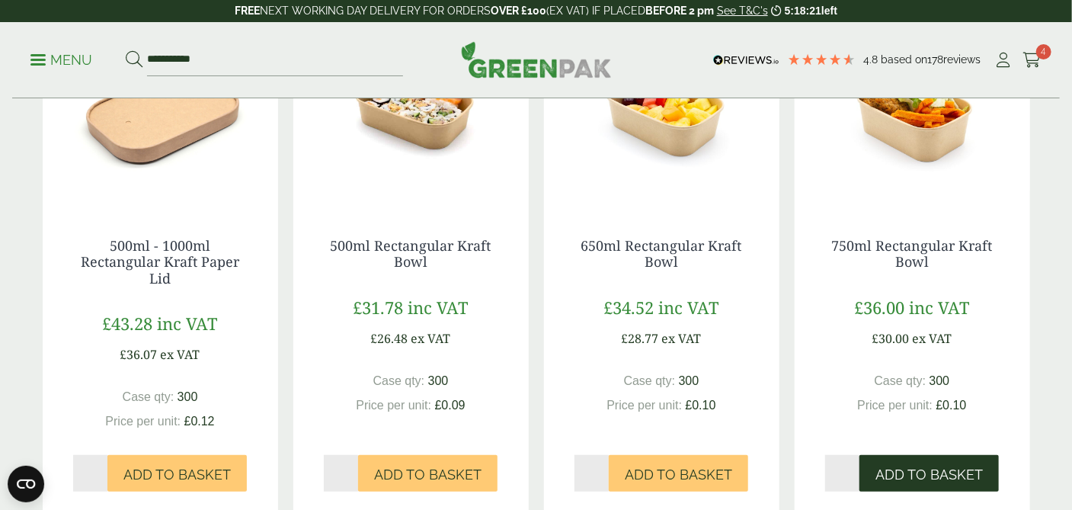
click at [923, 467] on span "Add to Basket" at bounding box center [929, 474] width 107 height 17
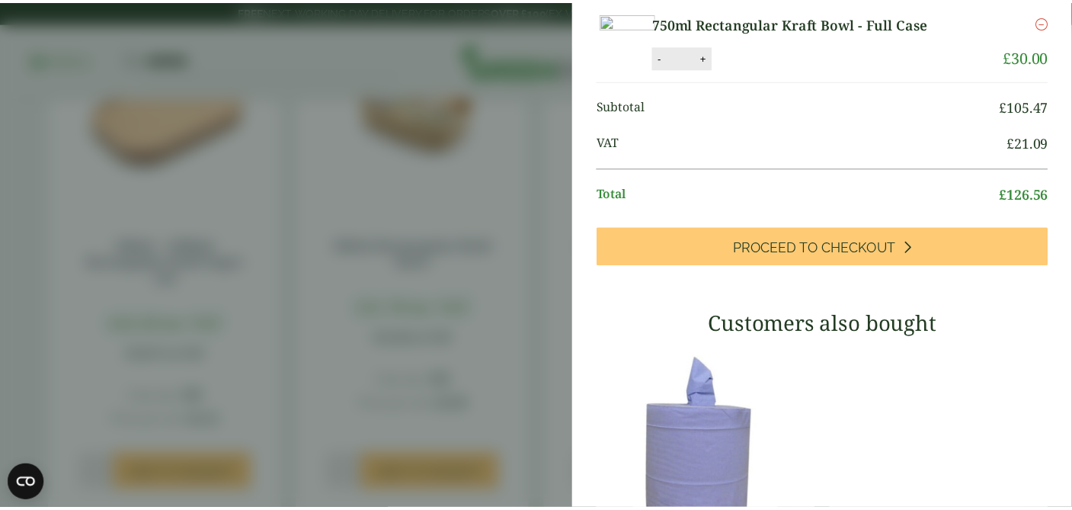
scroll to position [347, 0]
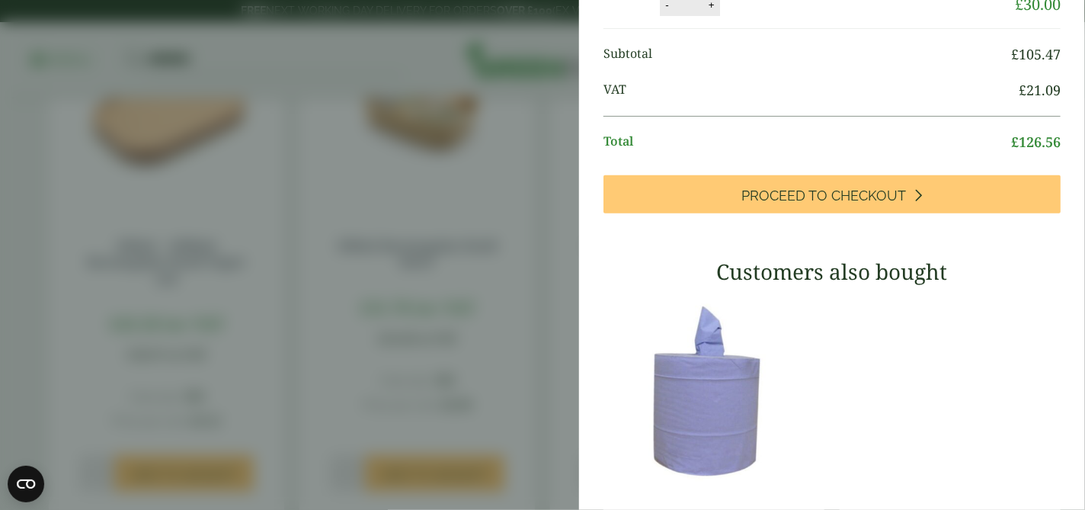
click at [520, 211] on aside "My Basket Green Burger Wrap - 10 x 12.5" - Full Case Green Burger Wrap - 10 x 1…" at bounding box center [542, 255] width 1085 height 510
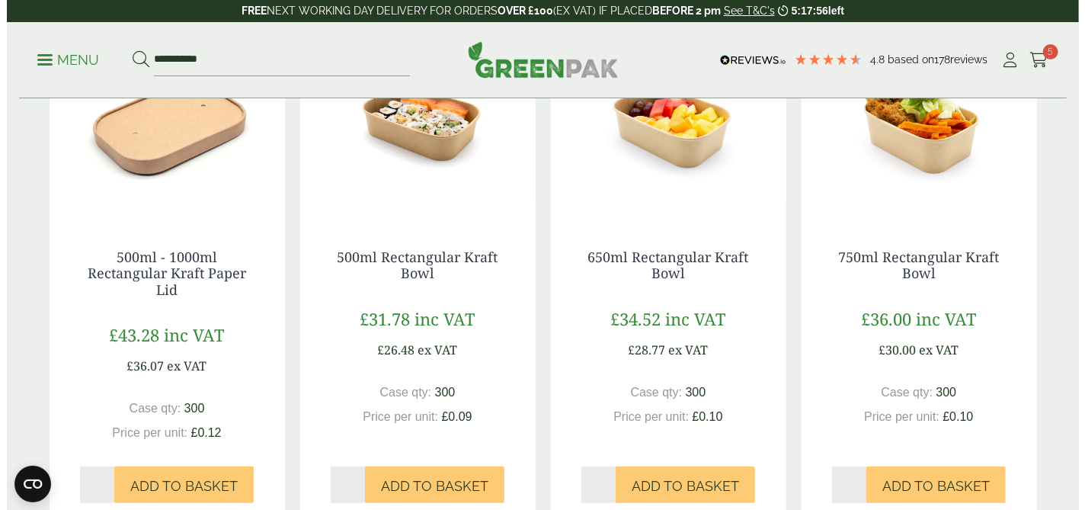
scroll to position [269, 0]
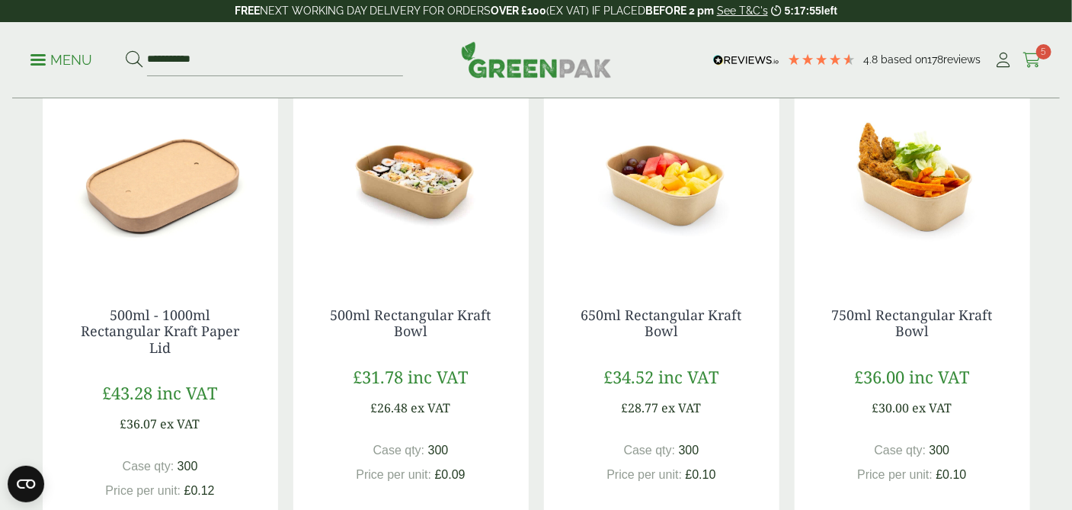
click at [1037, 60] on icon at bounding box center [1032, 60] width 19 height 15
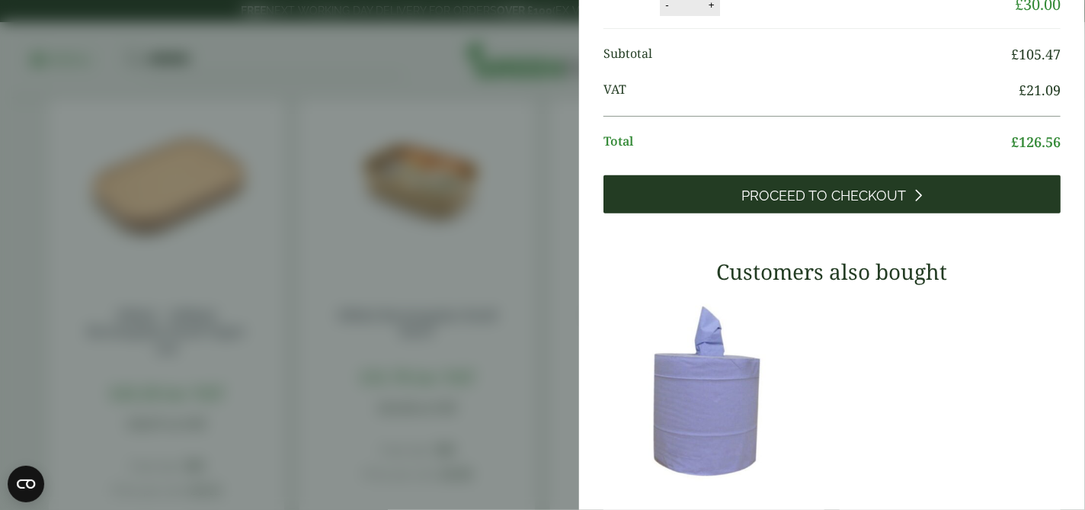
click at [841, 204] on span "Proceed to Checkout" at bounding box center [824, 195] width 165 height 17
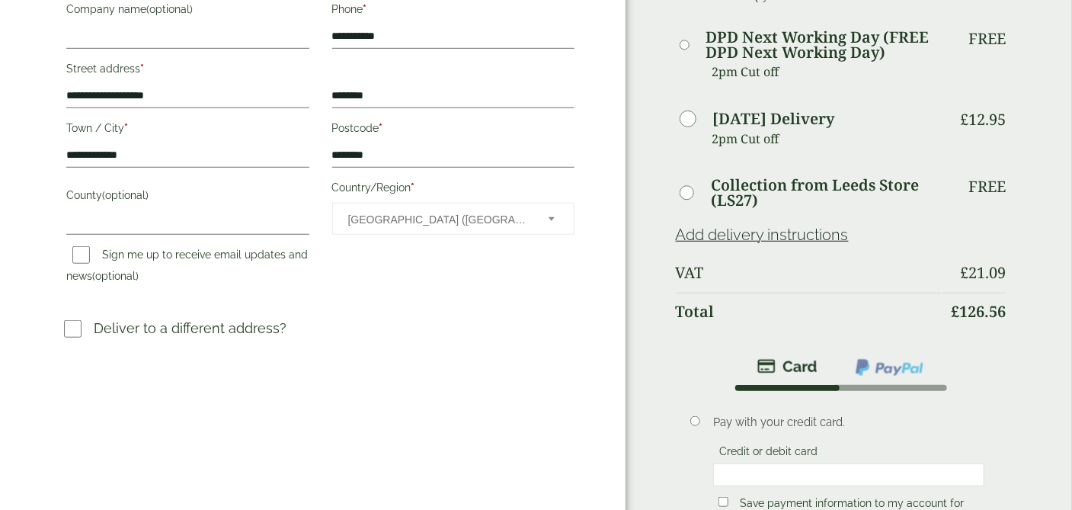
scroll to position [457, 0]
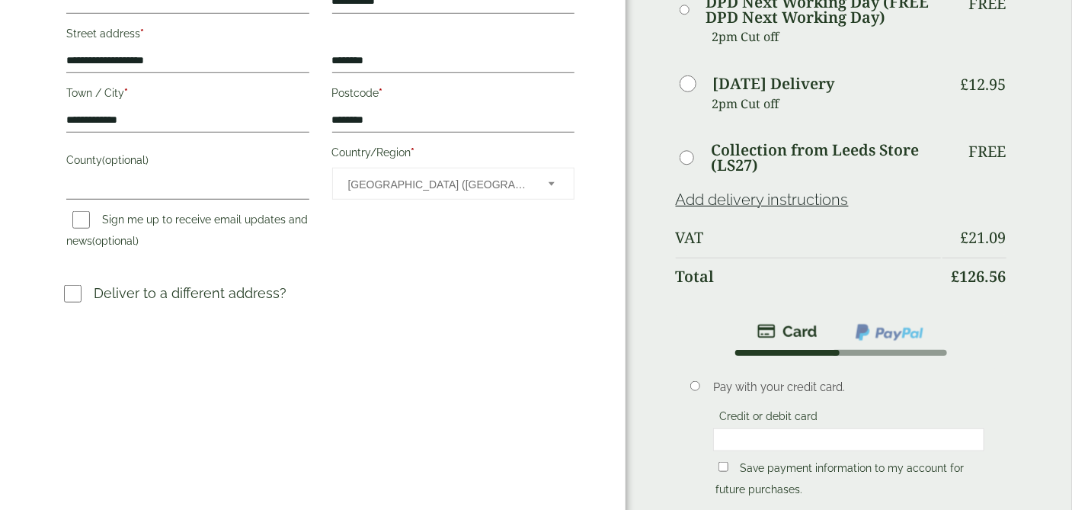
click at [889, 322] on img at bounding box center [889, 332] width 71 height 20
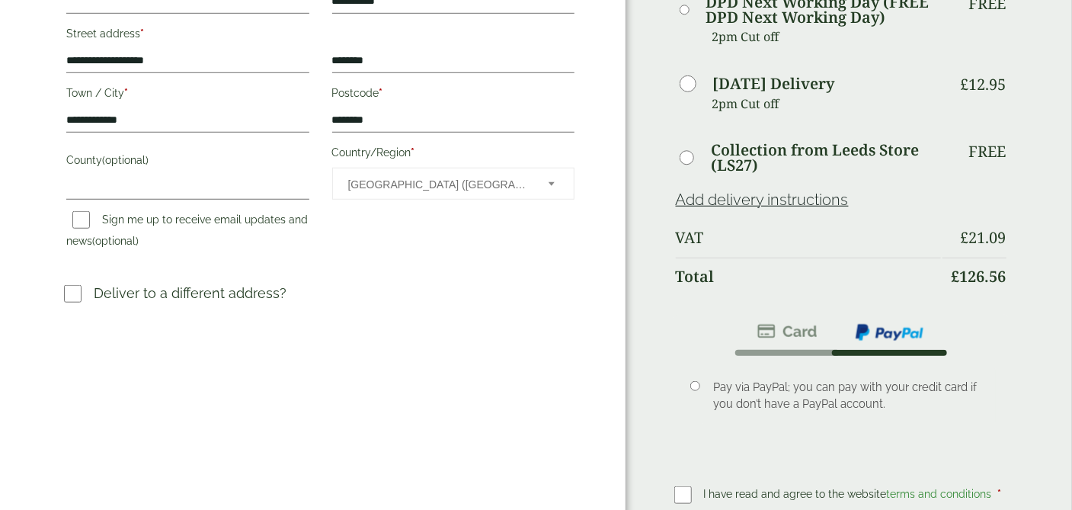
click at [783, 322] on img at bounding box center [787, 331] width 60 height 18
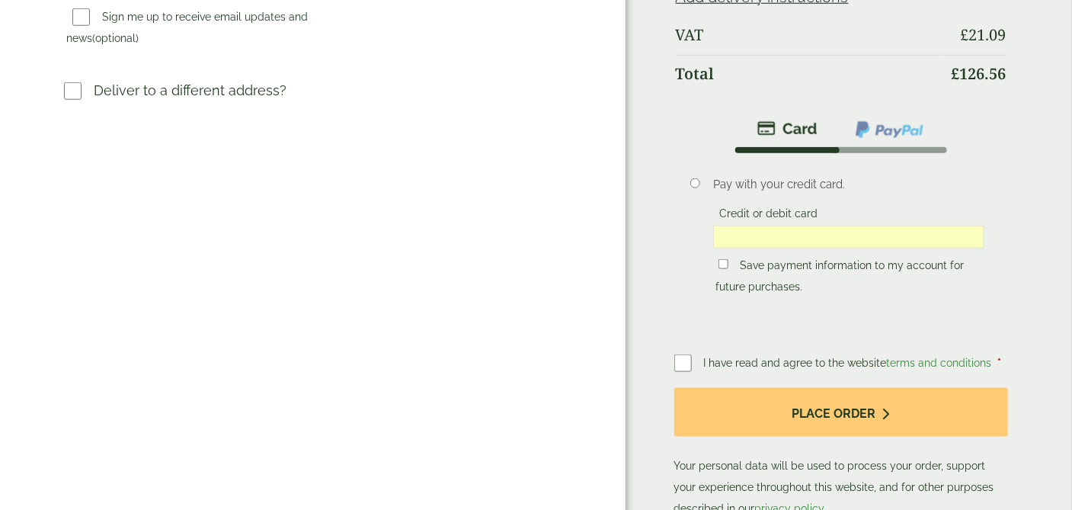
scroll to position [661, 0]
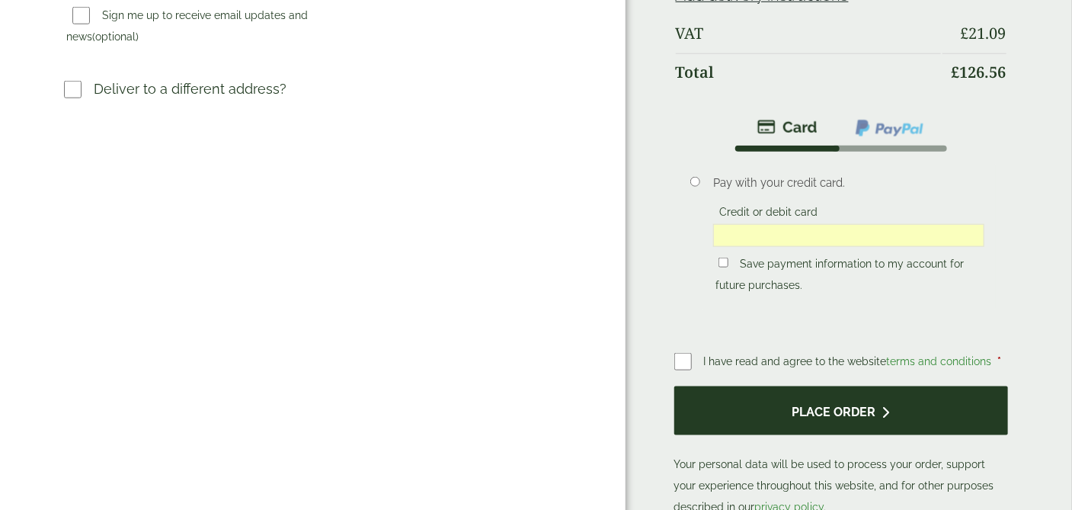
click at [834, 386] on button "Place order" at bounding box center [841, 411] width 334 height 50
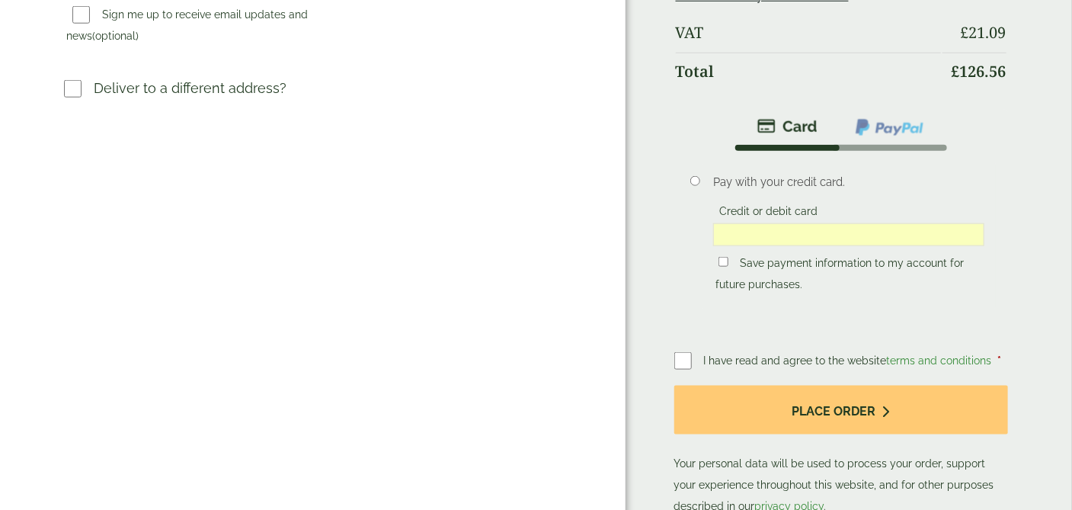
scroll to position [664, 0]
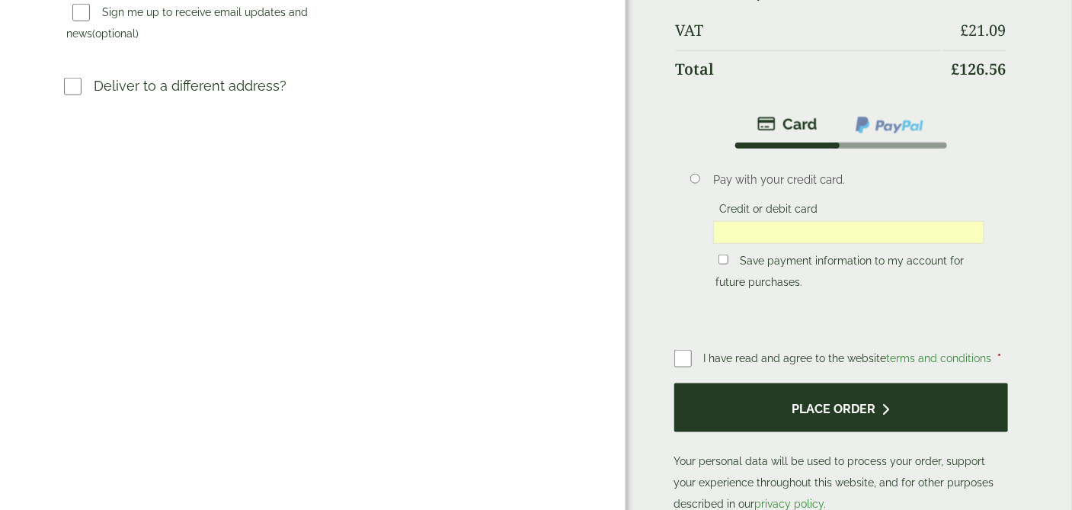
click at [833, 383] on button "Place order" at bounding box center [841, 408] width 334 height 50
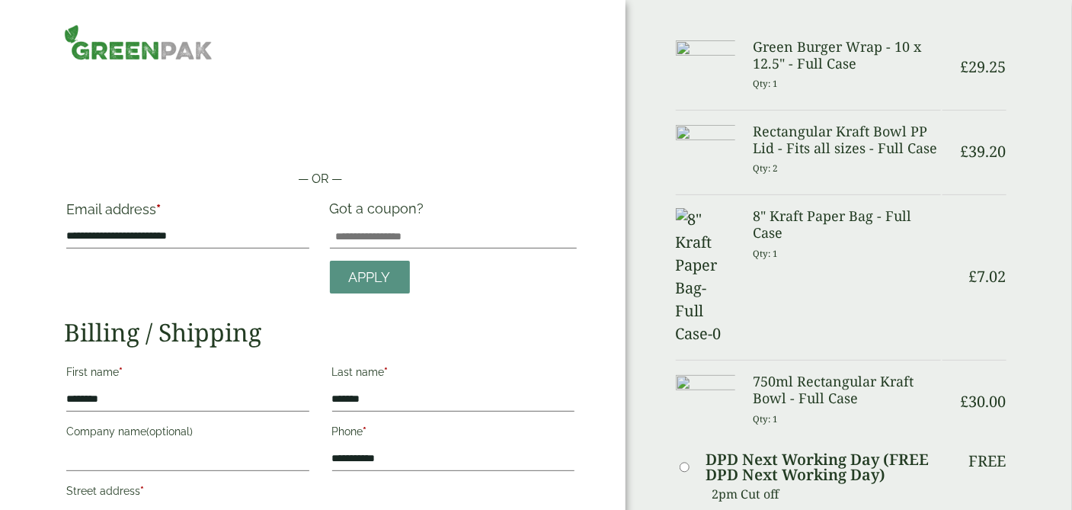
click at [459, 59] on div at bounding box center [320, 42] width 530 height 36
click at [100, 47] on img at bounding box center [138, 42] width 149 height 36
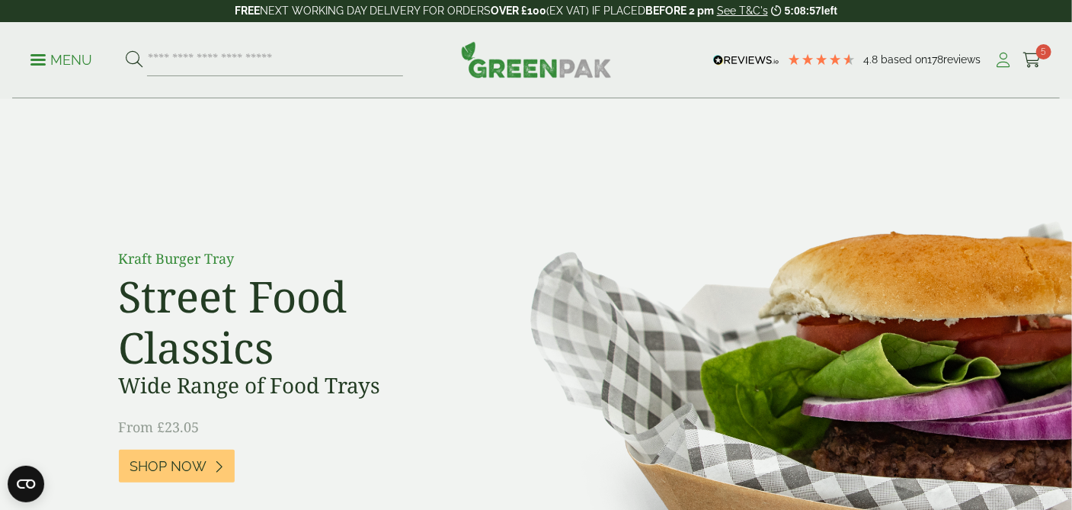
click at [1003, 64] on icon at bounding box center [1003, 60] width 19 height 15
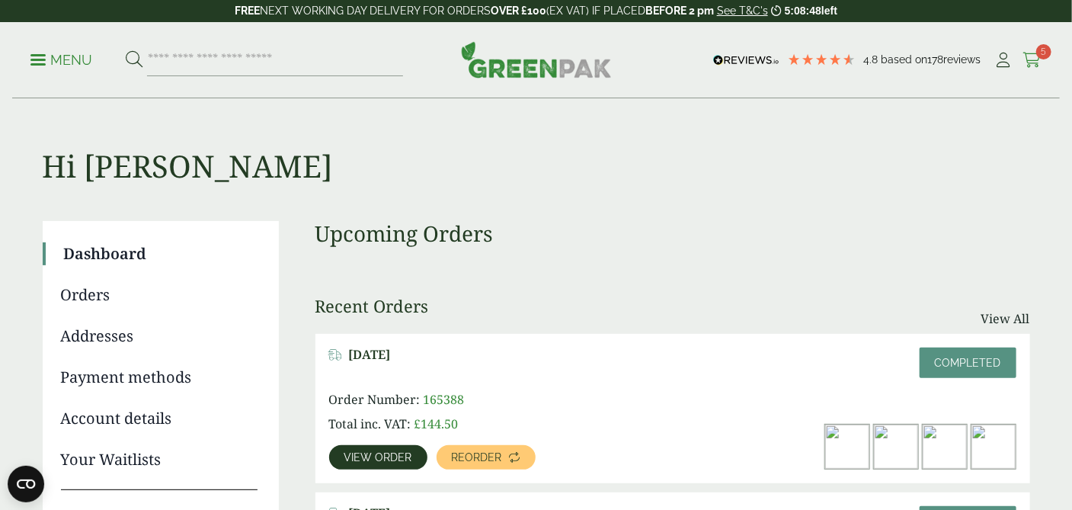
click at [1034, 55] on icon at bounding box center [1032, 60] width 19 height 15
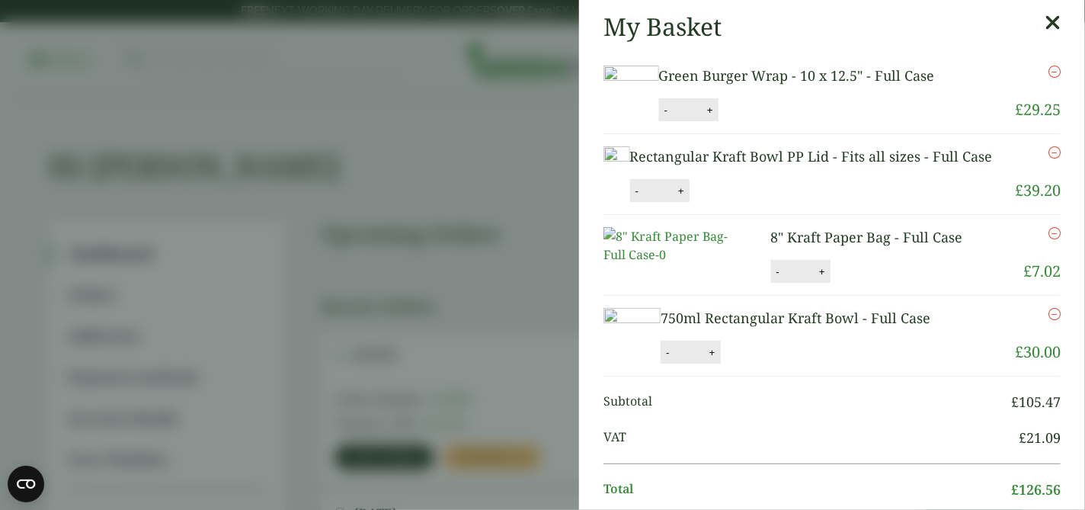
scroll to position [446, 0]
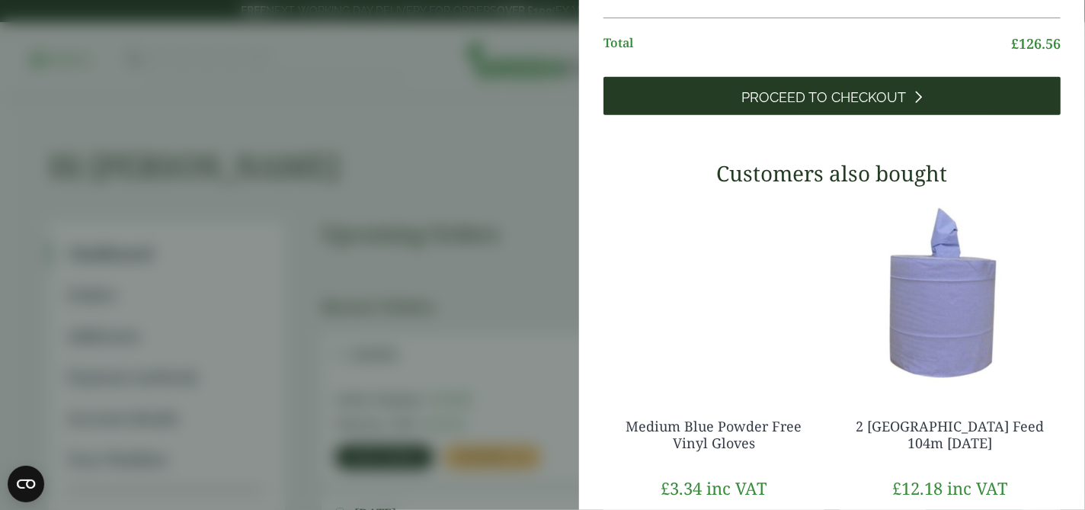
click at [836, 115] on link "Proceed to Checkout" at bounding box center [832, 96] width 457 height 38
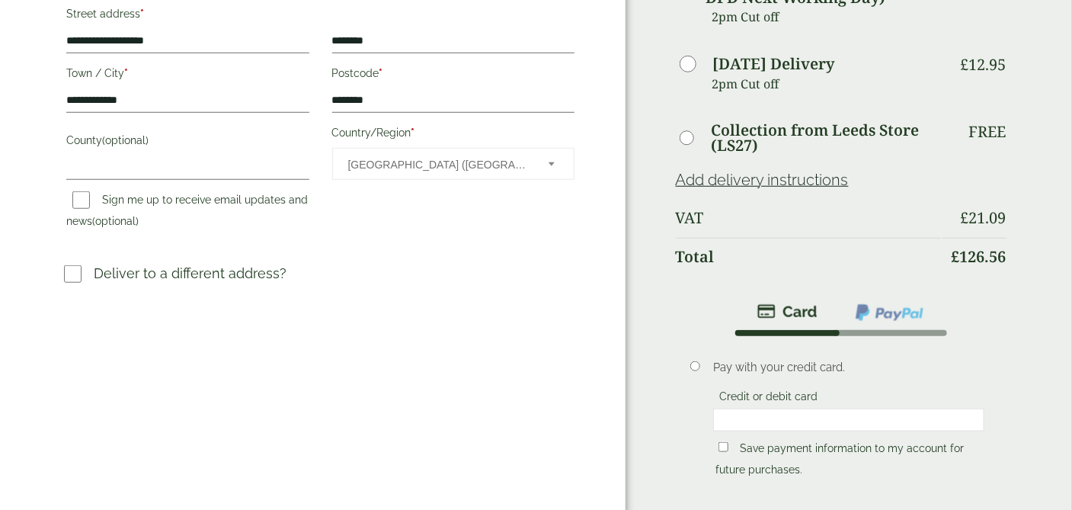
scroll to position [485, 0]
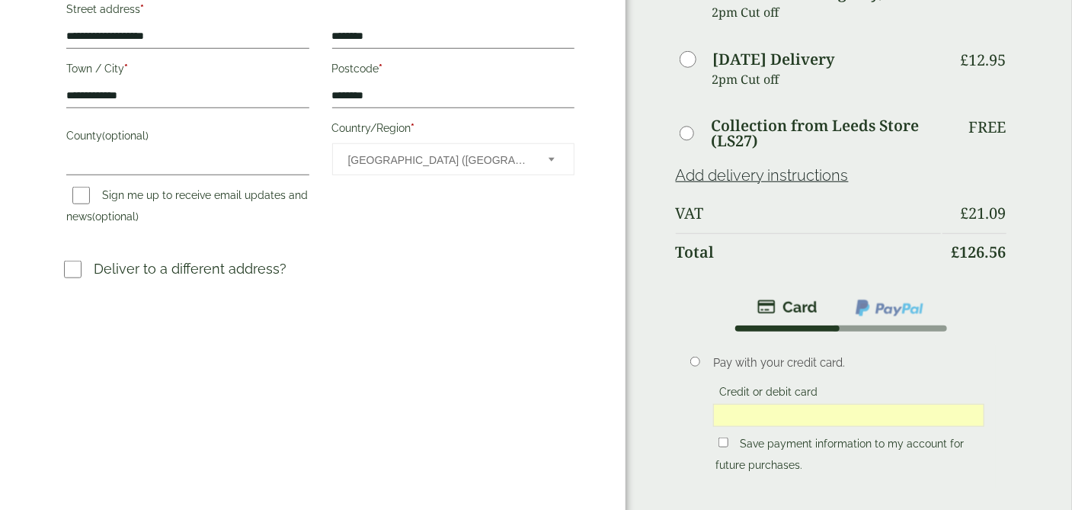
scroll to position [483, 0]
click at [895, 296] on img at bounding box center [889, 306] width 71 height 20
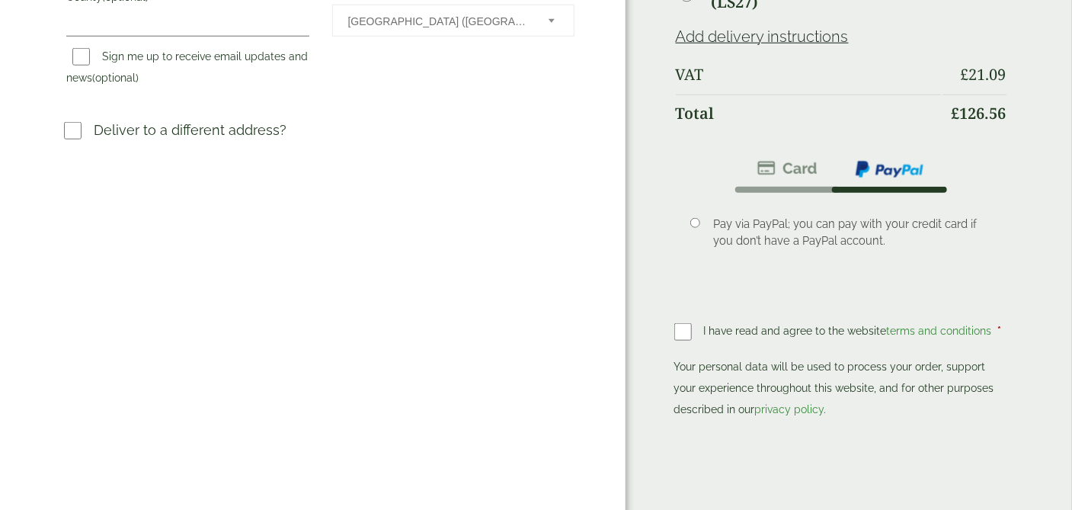
scroll to position [624, 0]
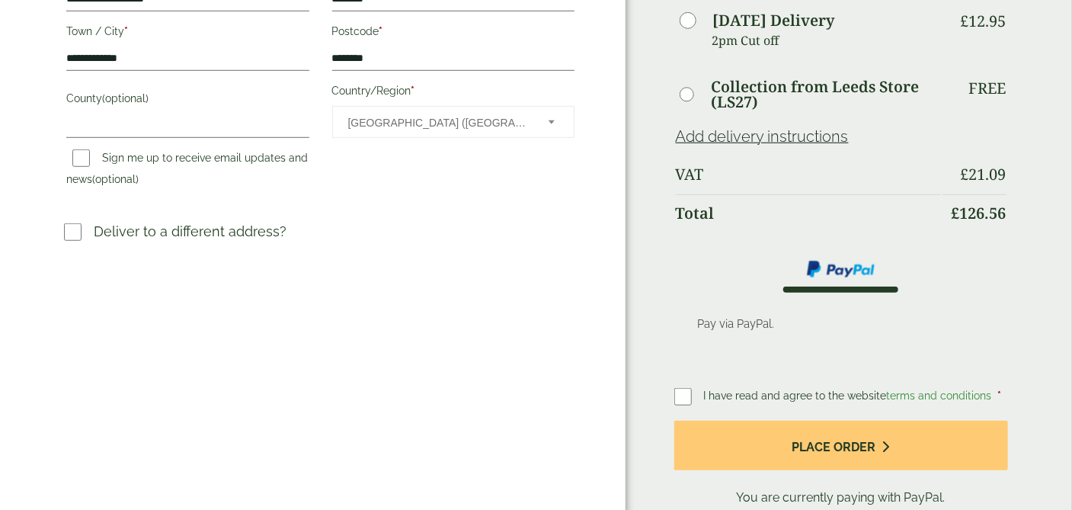
scroll to position [406, 0]
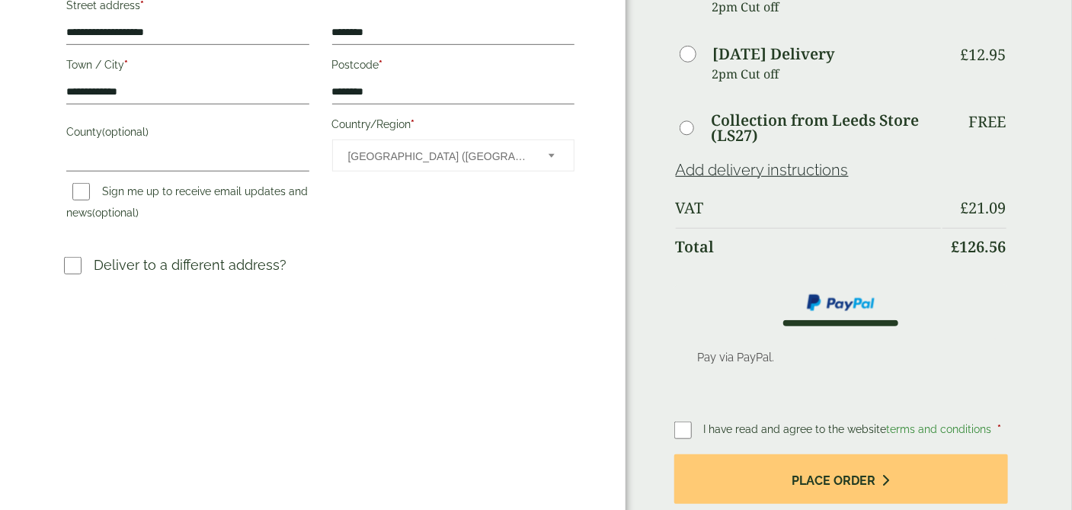
click at [692, 411] on div "Payment Pay via PayPal. I have read and agree to the website terms and conditio…" at bounding box center [841, 460] width 334 height 350
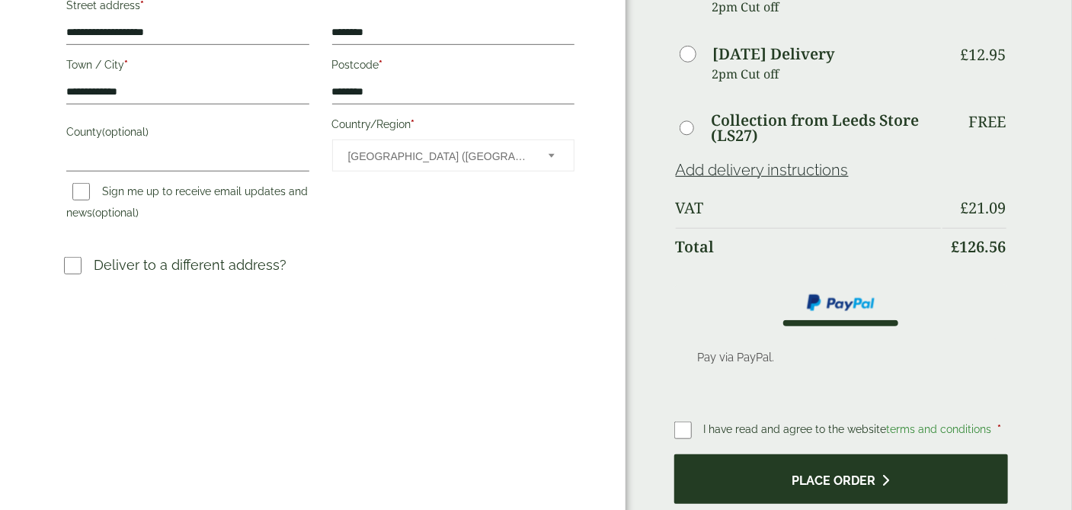
click at [847, 476] on button "Place order" at bounding box center [841, 479] width 334 height 50
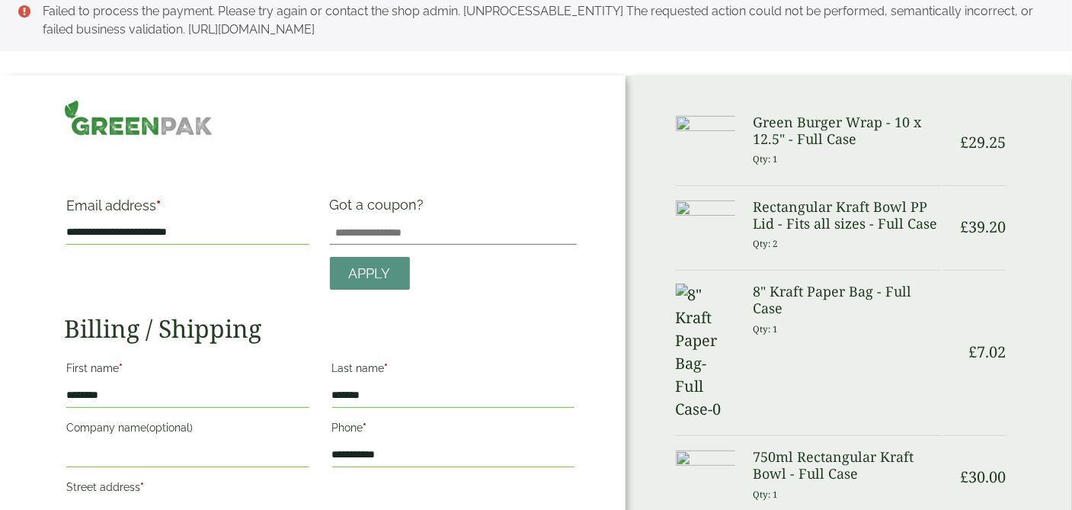
scroll to position [0, 0]
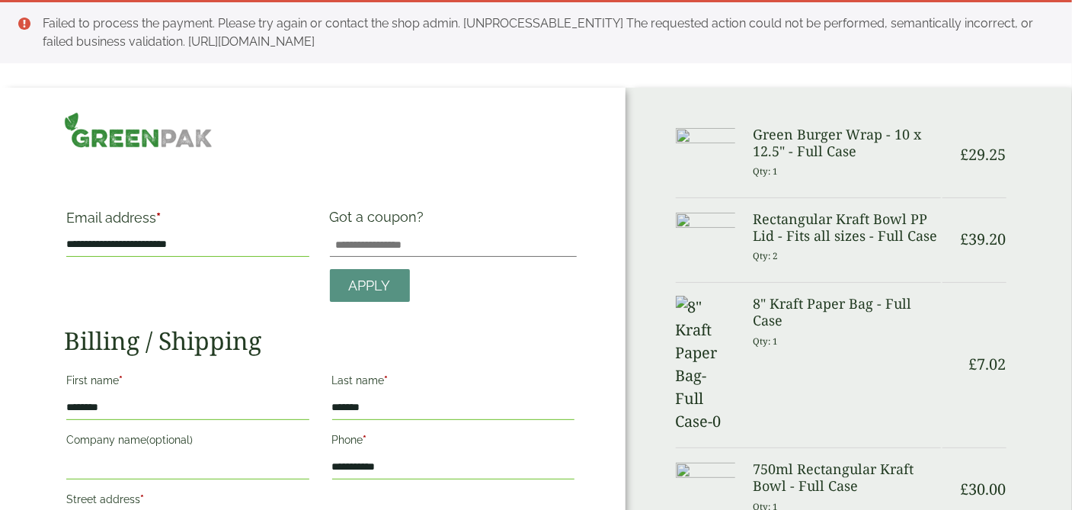
click at [120, 136] on img at bounding box center [138, 130] width 149 height 36
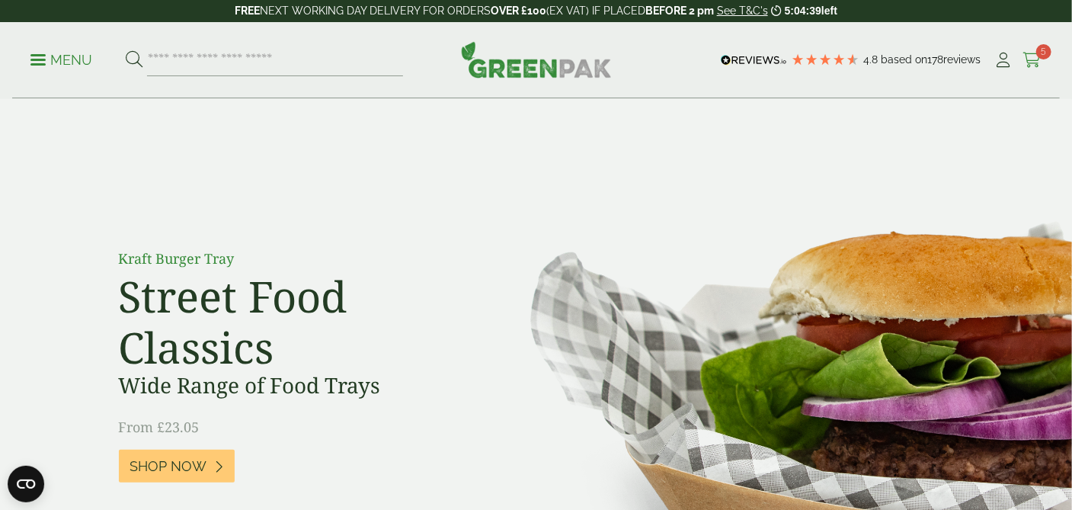
click at [1034, 58] on icon at bounding box center [1032, 60] width 19 height 15
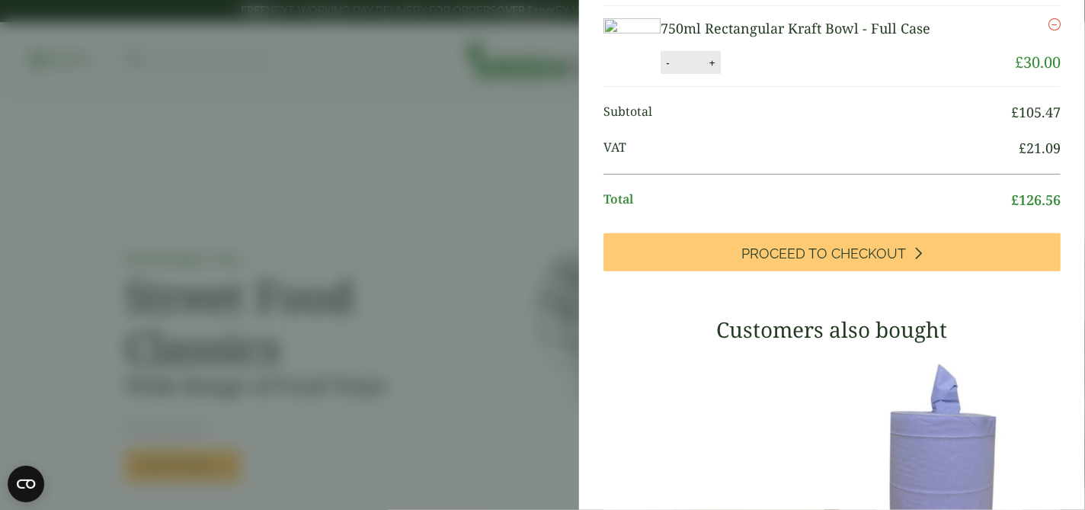
scroll to position [337, 0]
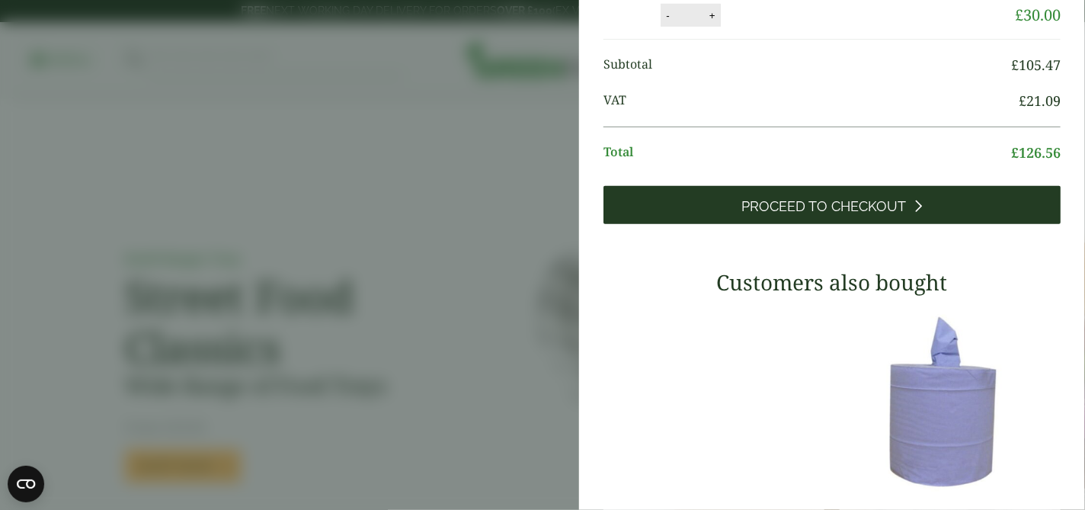
click at [821, 215] on span "Proceed to Checkout" at bounding box center [824, 206] width 165 height 17
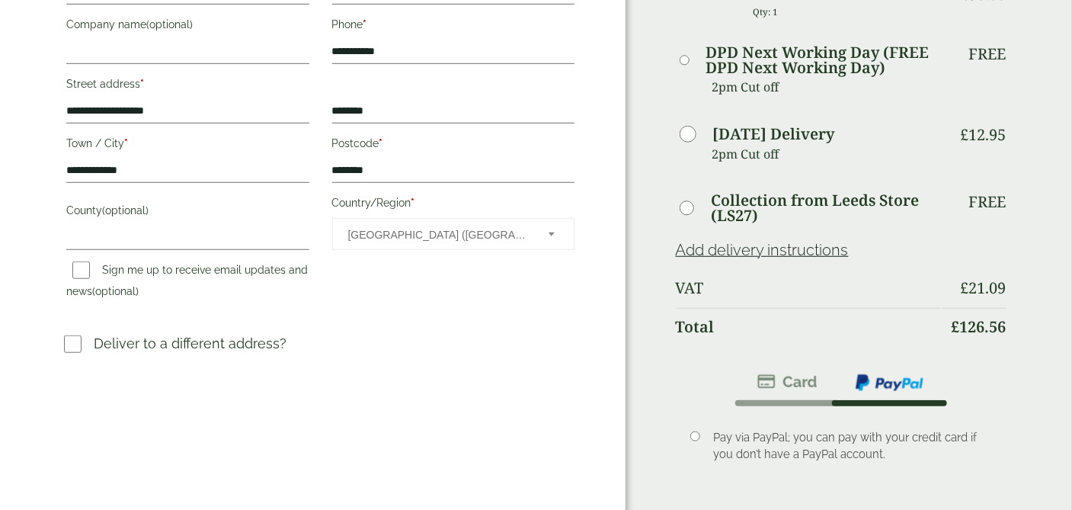
scroll to position [415, 0]
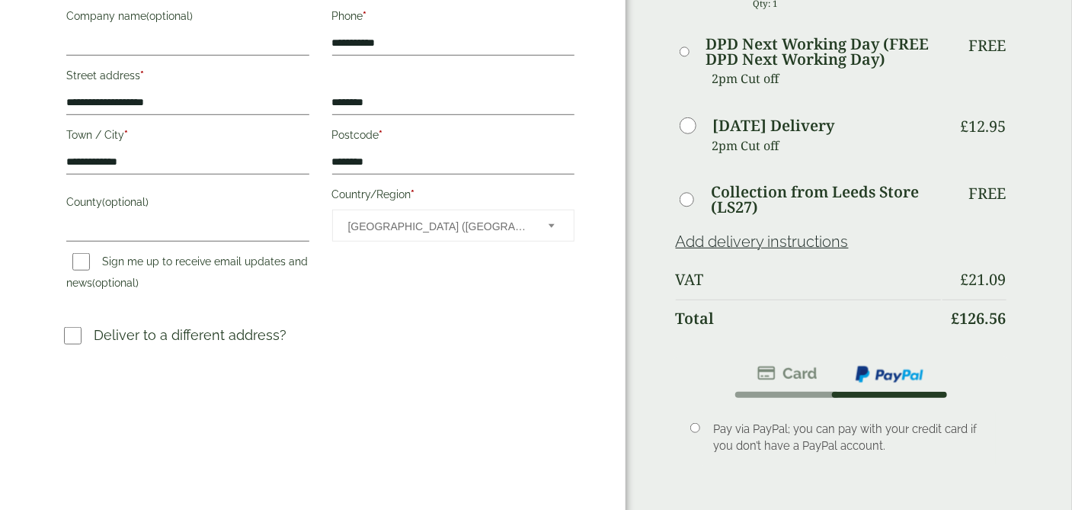
click at [776, 364] on img at bounding box center [787, 373] width 60 height 18
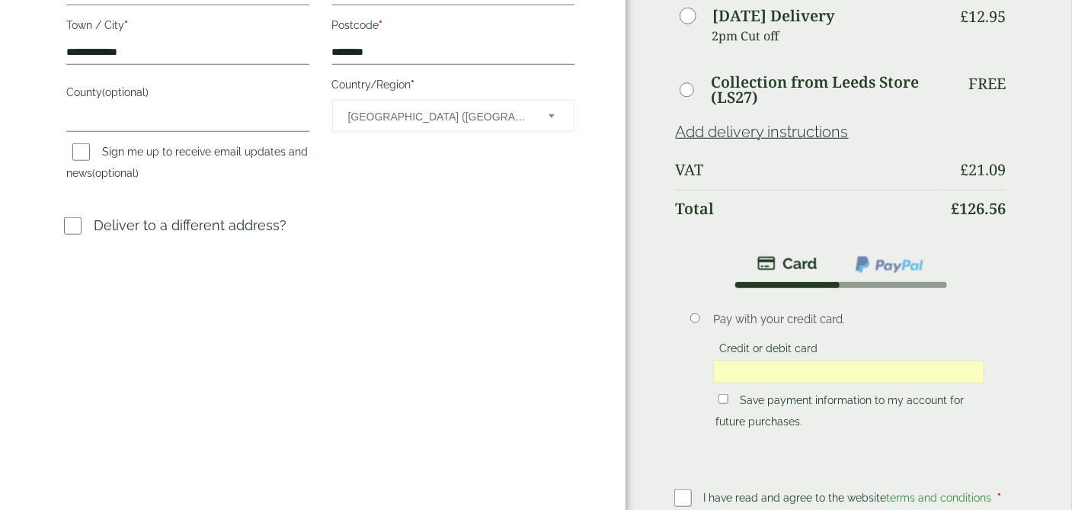
scroll to position [514, 0]
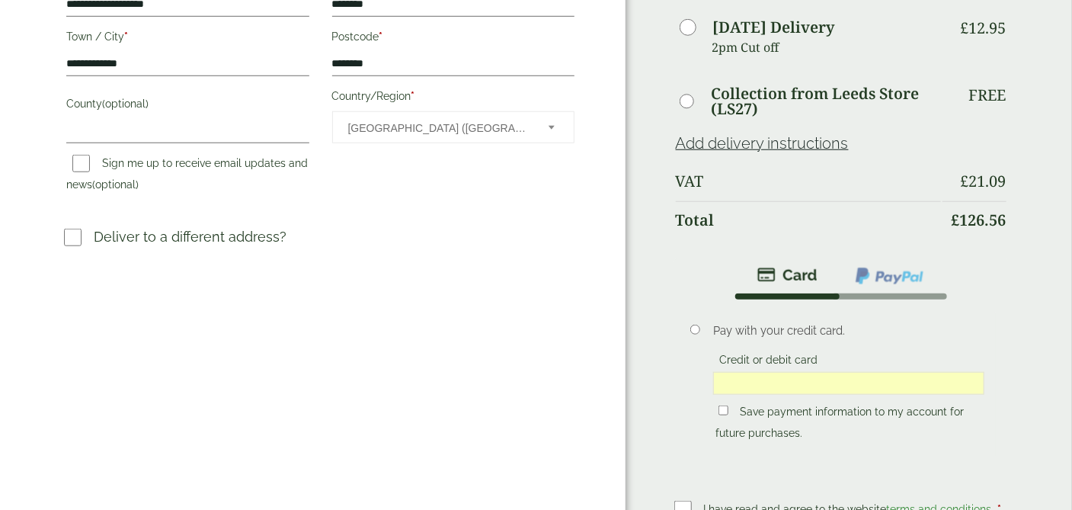
click at [798, 266] on img at bounding box center [787, 275] width 60 height 18
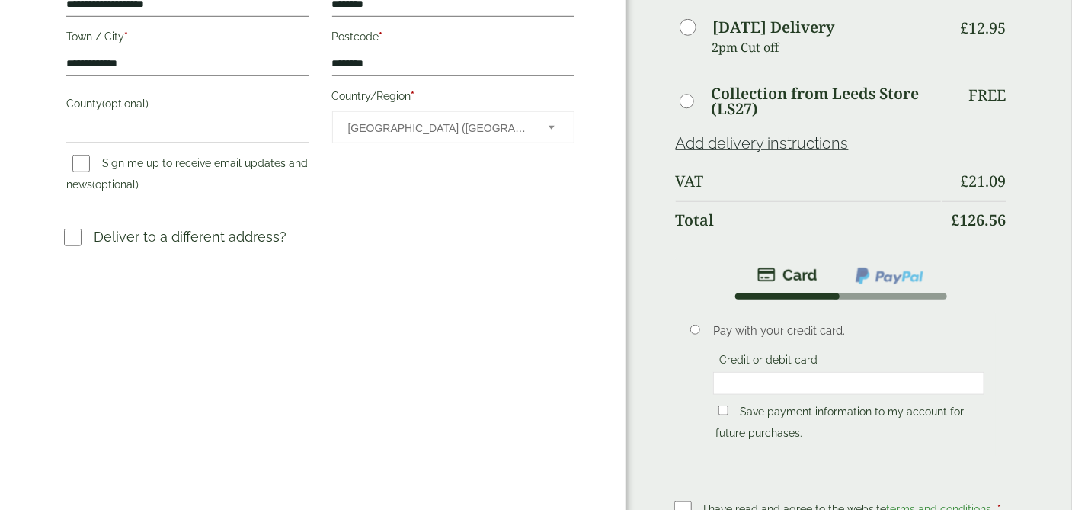
click at [1023, 255] on div "Order Summary Item Ammount Green Burger Wrap - 10 x 12.5" - Full Case Qty: 1 £ …" at bounding box center [849, 113] width 447 height 1255
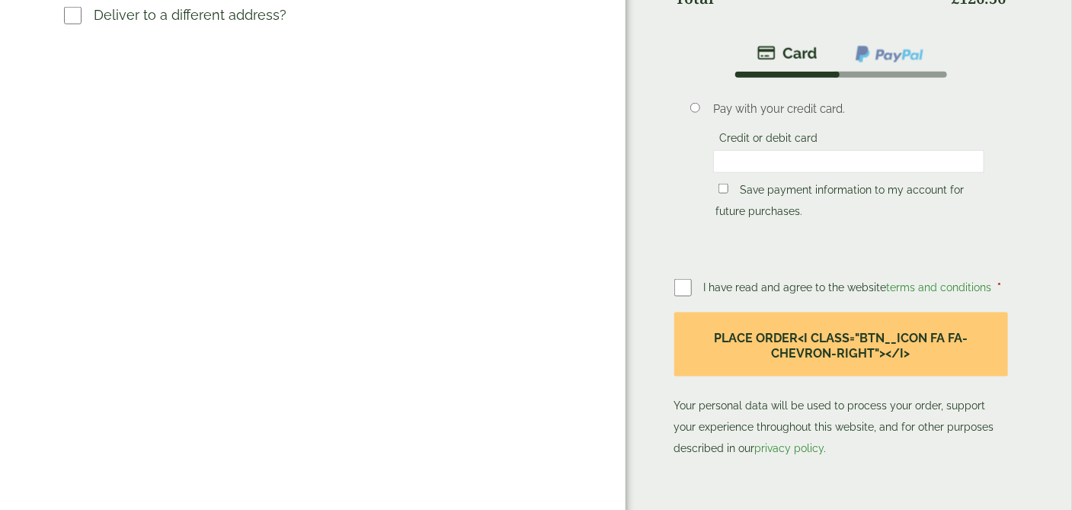
scroll to position [740, 0]
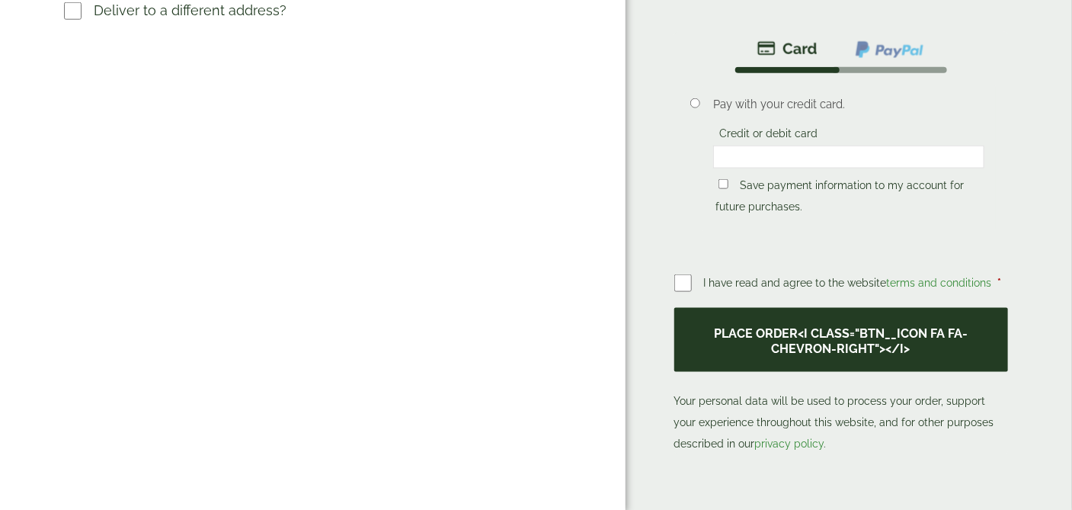
click at [825, 308] on button "Place order<i class="btn__icon fa fa-chevron-right"></i>" at bounding box center [841, 340] width 334 height 64
